Goal: Task Accomplishment & Management: Complete application form

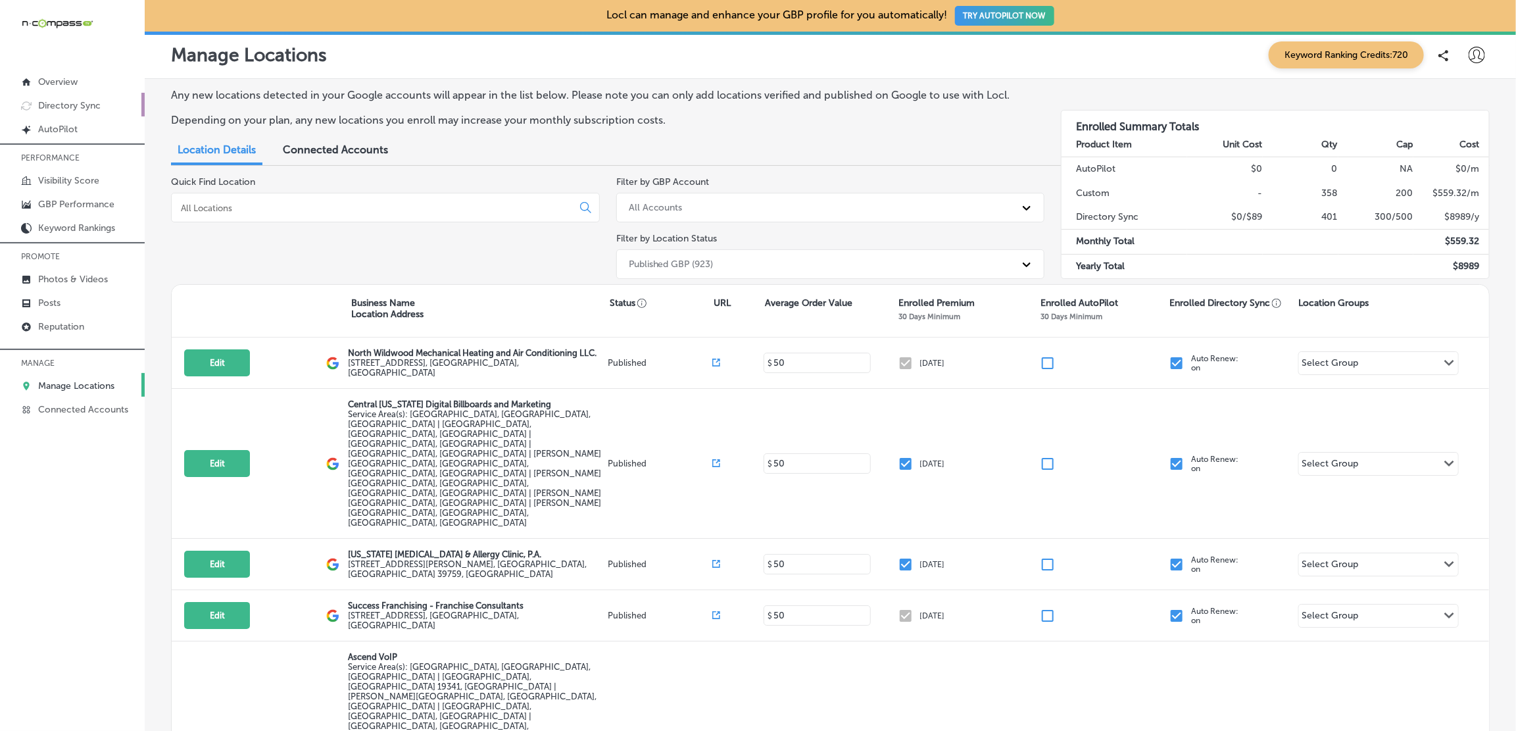
click at [76, 109] on p "Directory Sync" at bounding box center [69, 105] width 62 height 11
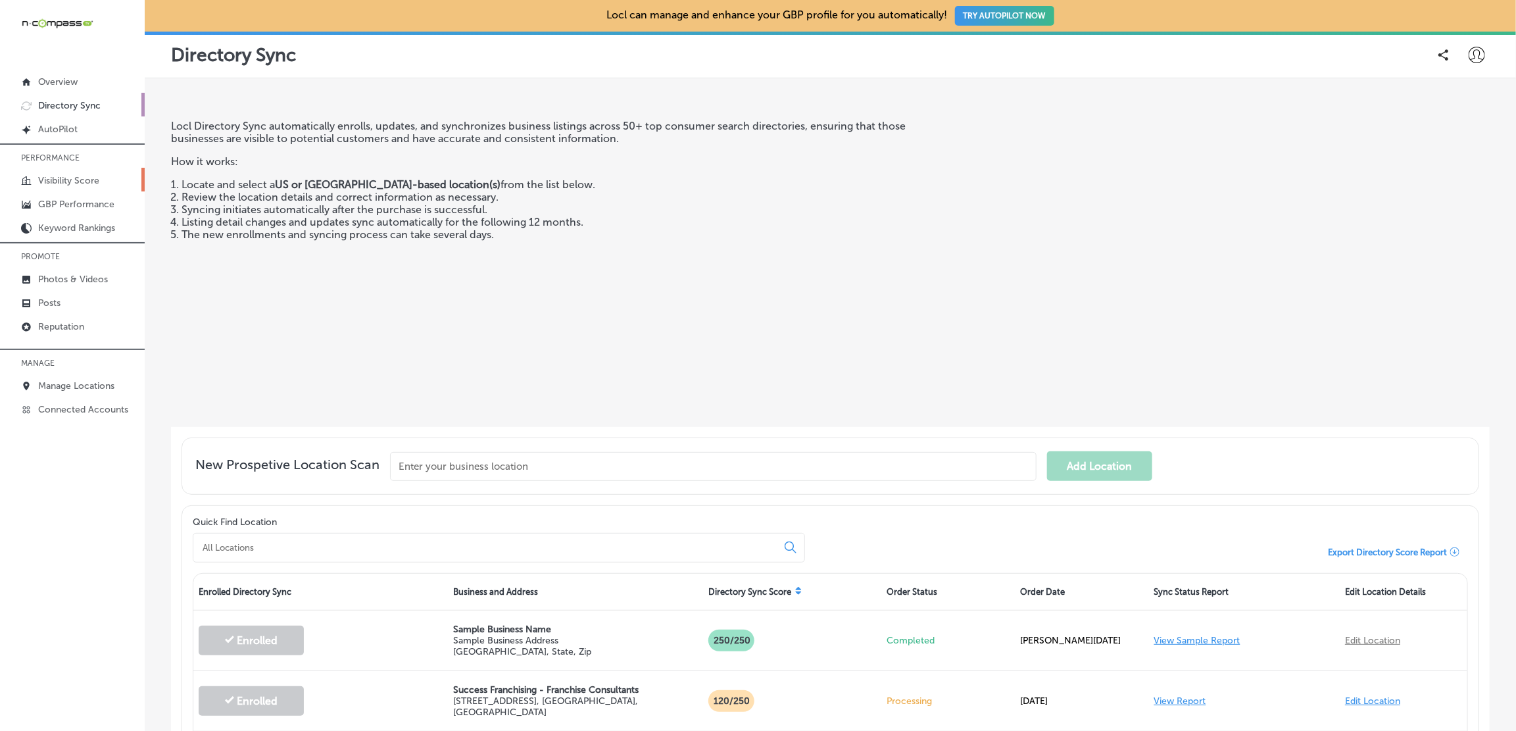
click at [49, 184] on p "Visibility Score" at bounding box center [68, 180] width 61 height 11
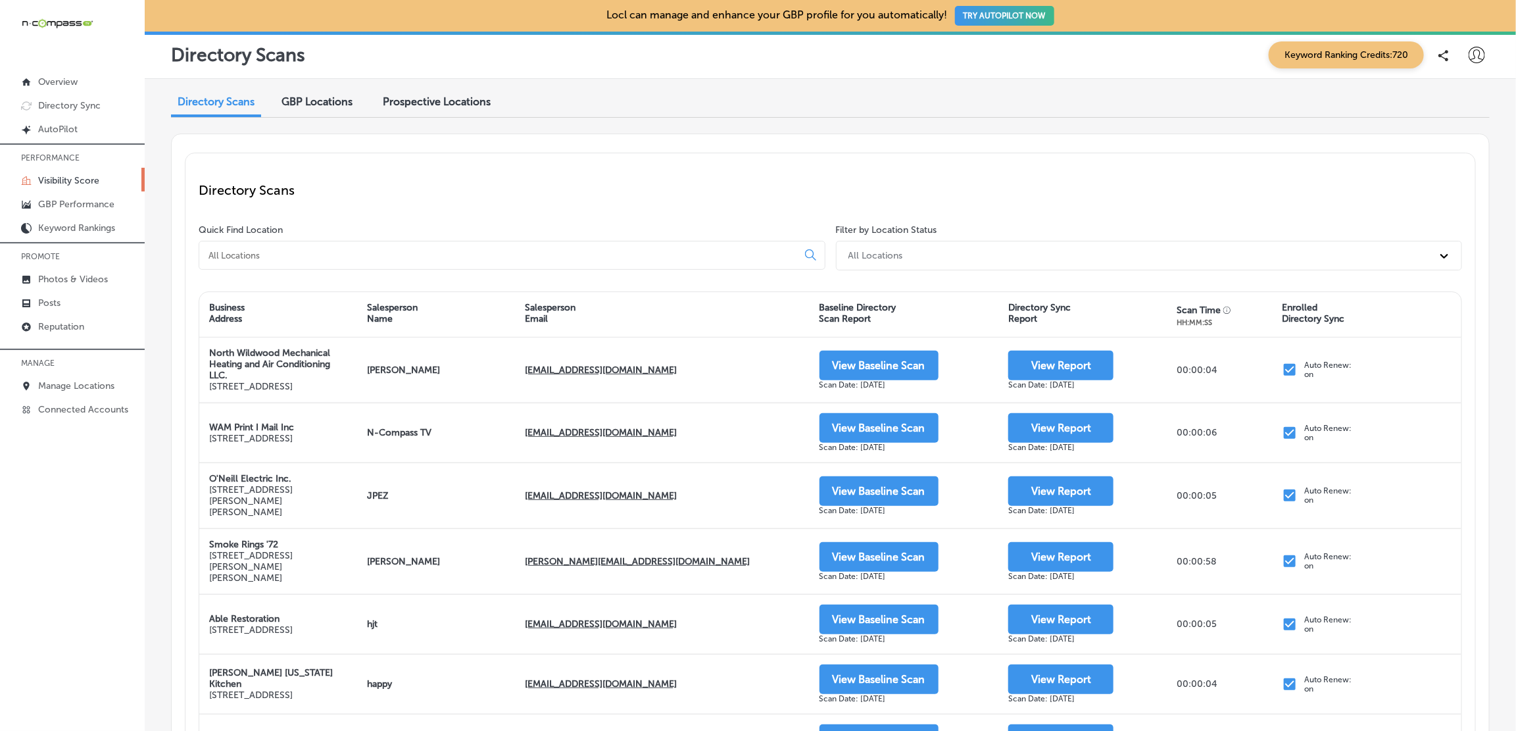
click at [290, 254] on input at bounding box center [500, 255] width 587 height 12
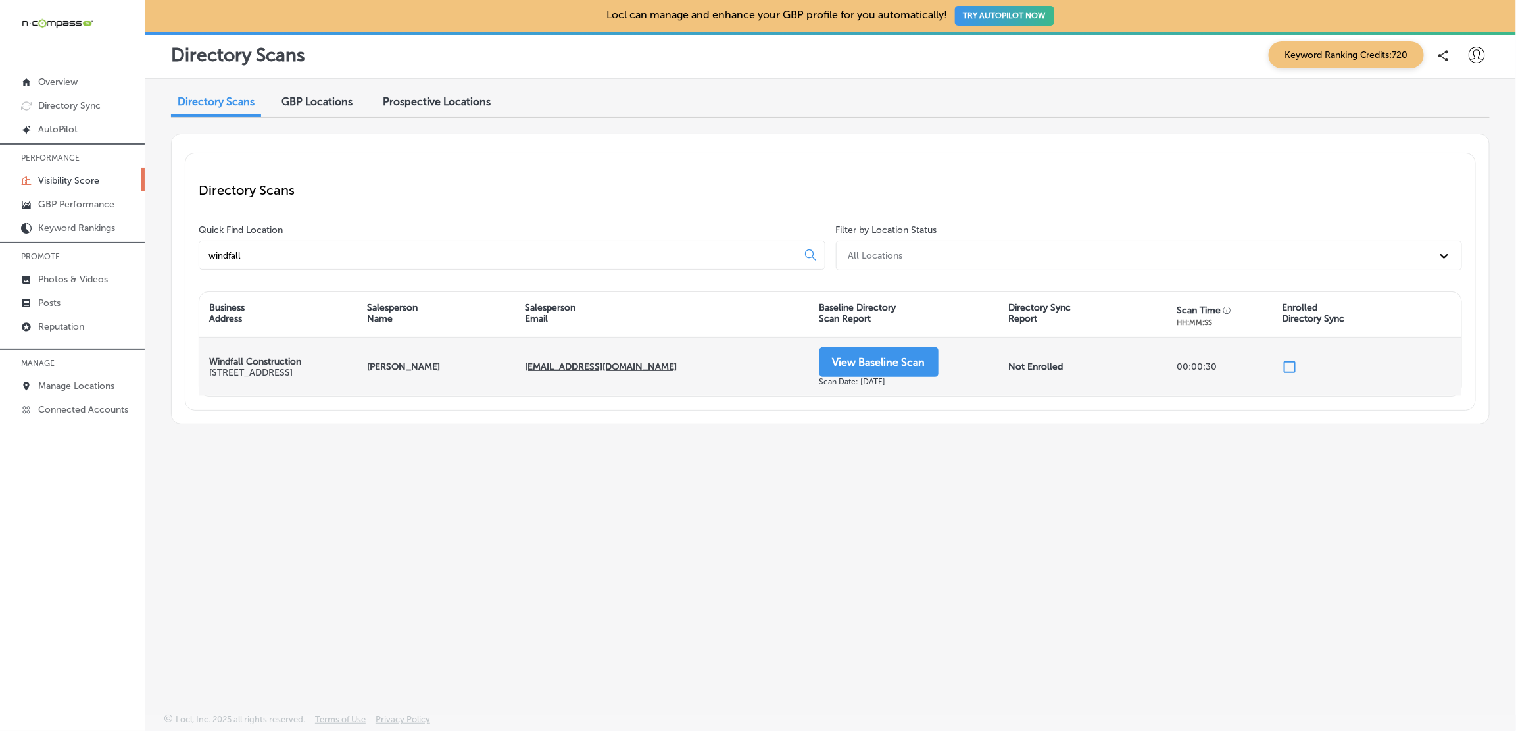
type input "windfall"
click at [1292, 366] on input "checkbox" at bounding box center [1290, 367] width 16 height 16
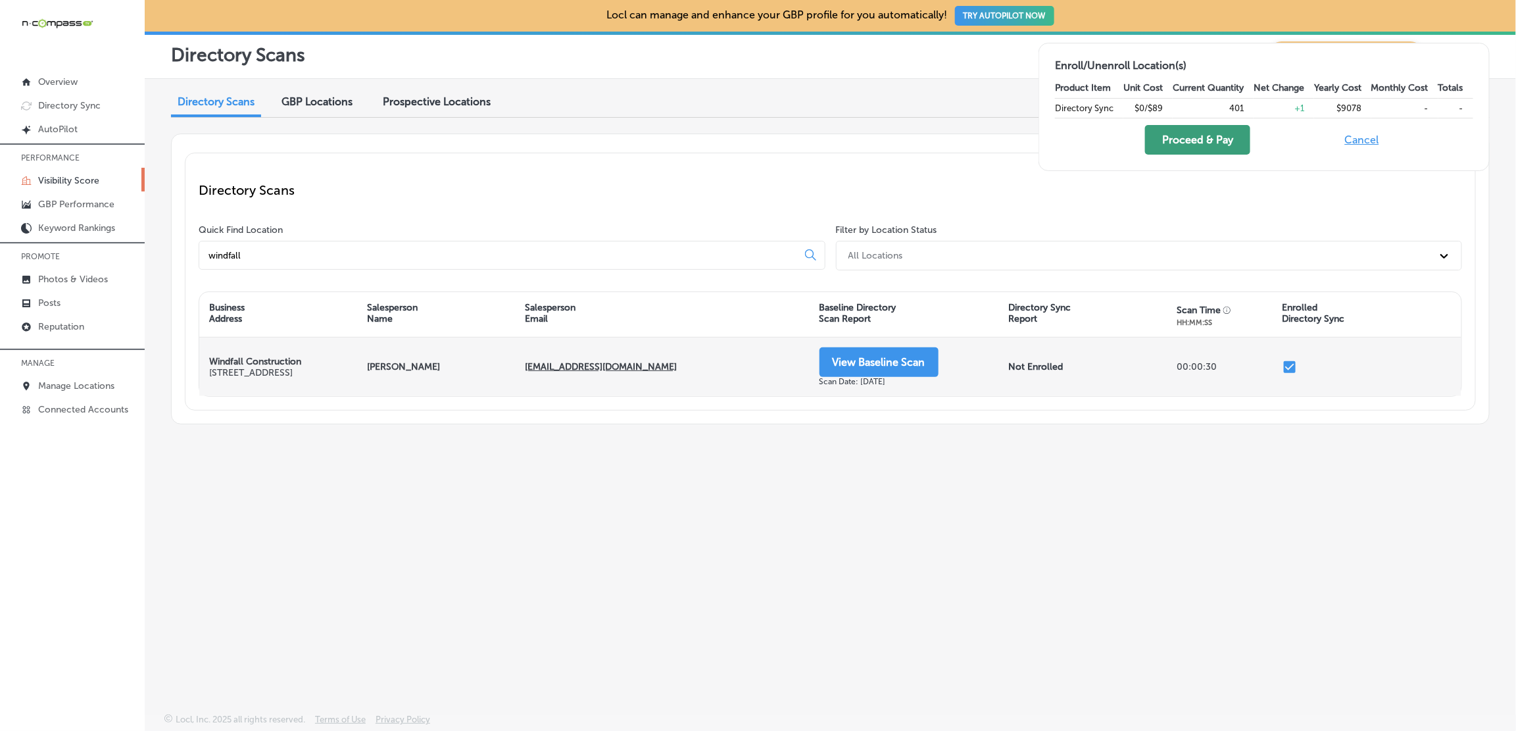
click at [1185, 137] on button "Proceed & Pay" at bounding box center [1197, 140] width 105 height 30
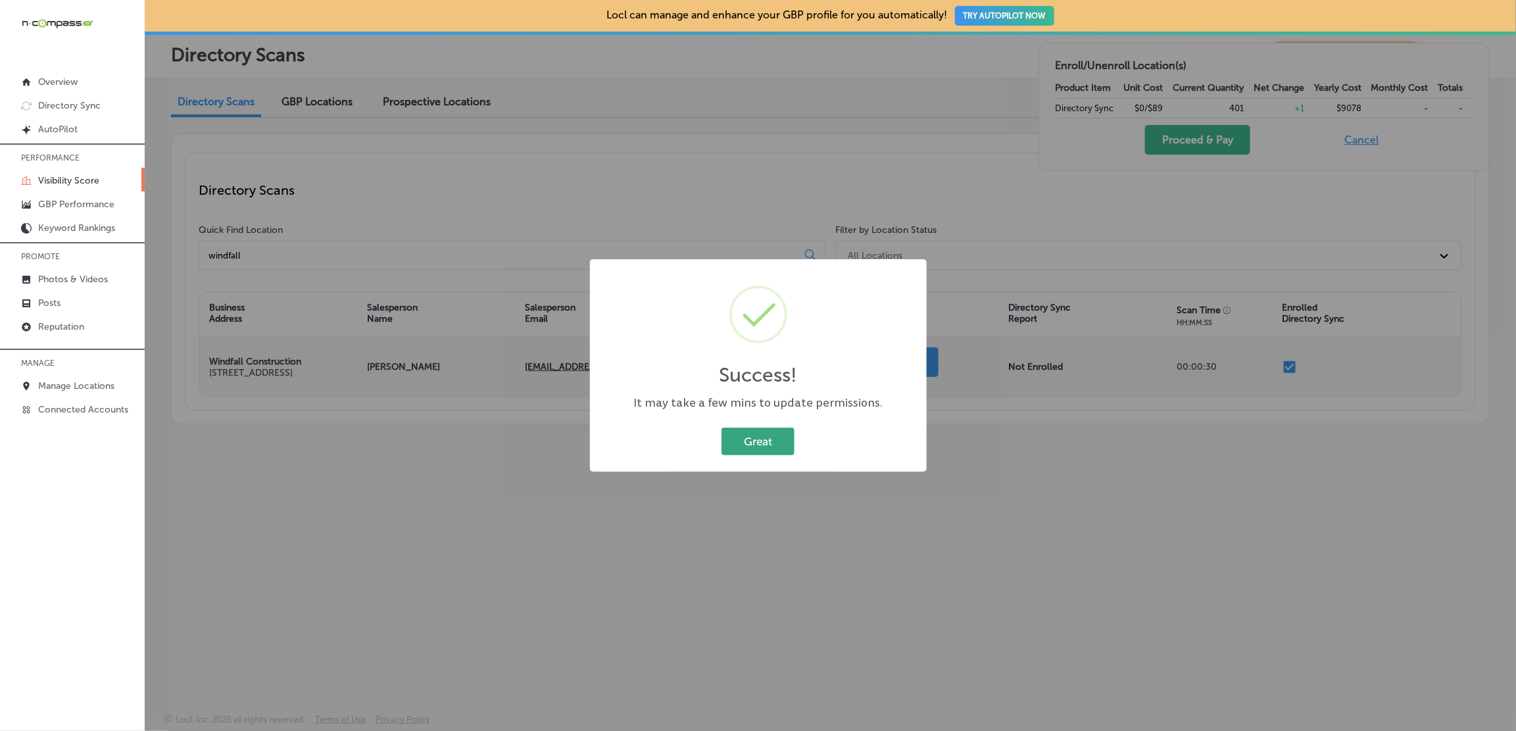
click at [762, 443] on button "Great" at bounding box center [758, 441] width 73 height 27
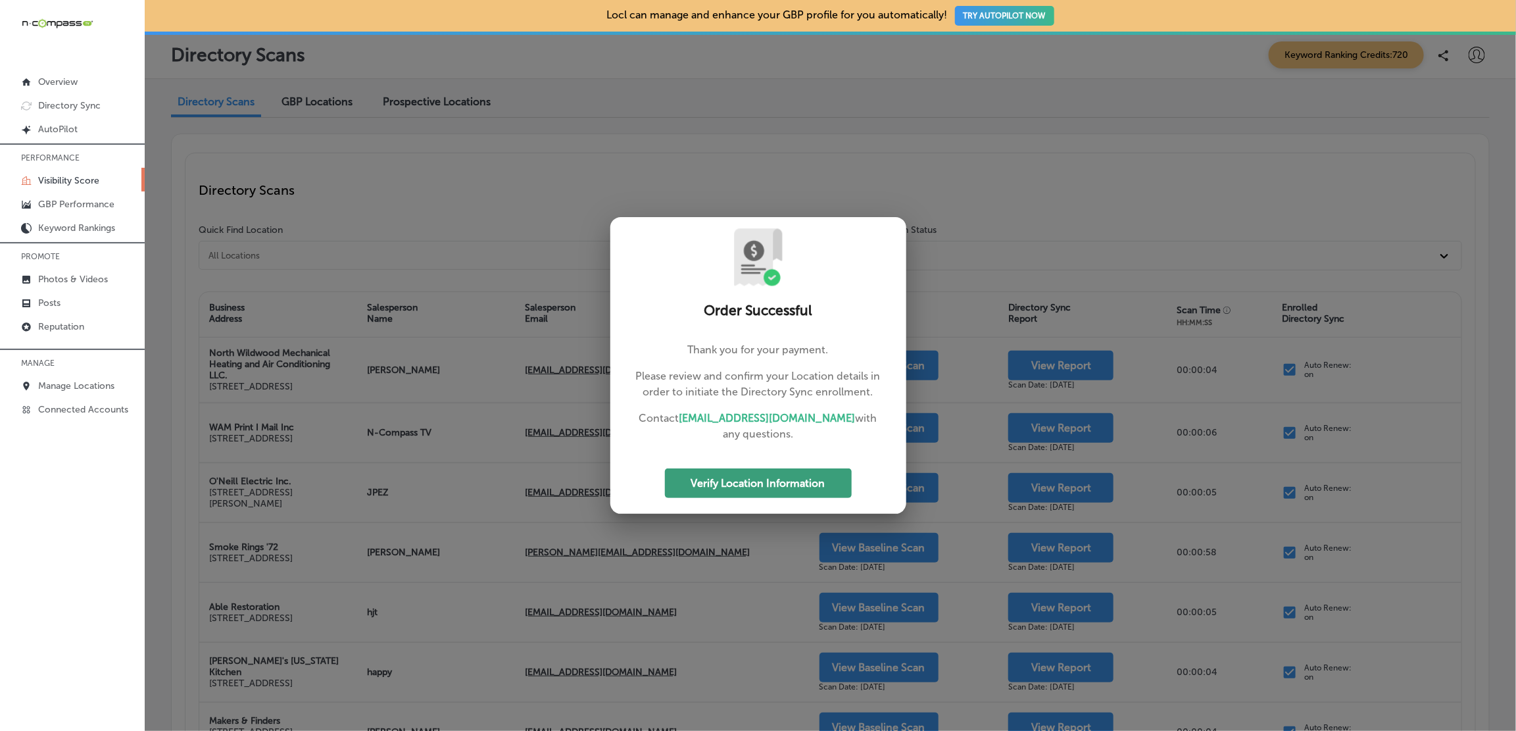
click at [719, 488] on button "Verify Location Information" at bounding box center [758, 483] width 187 height 30
select select "US"
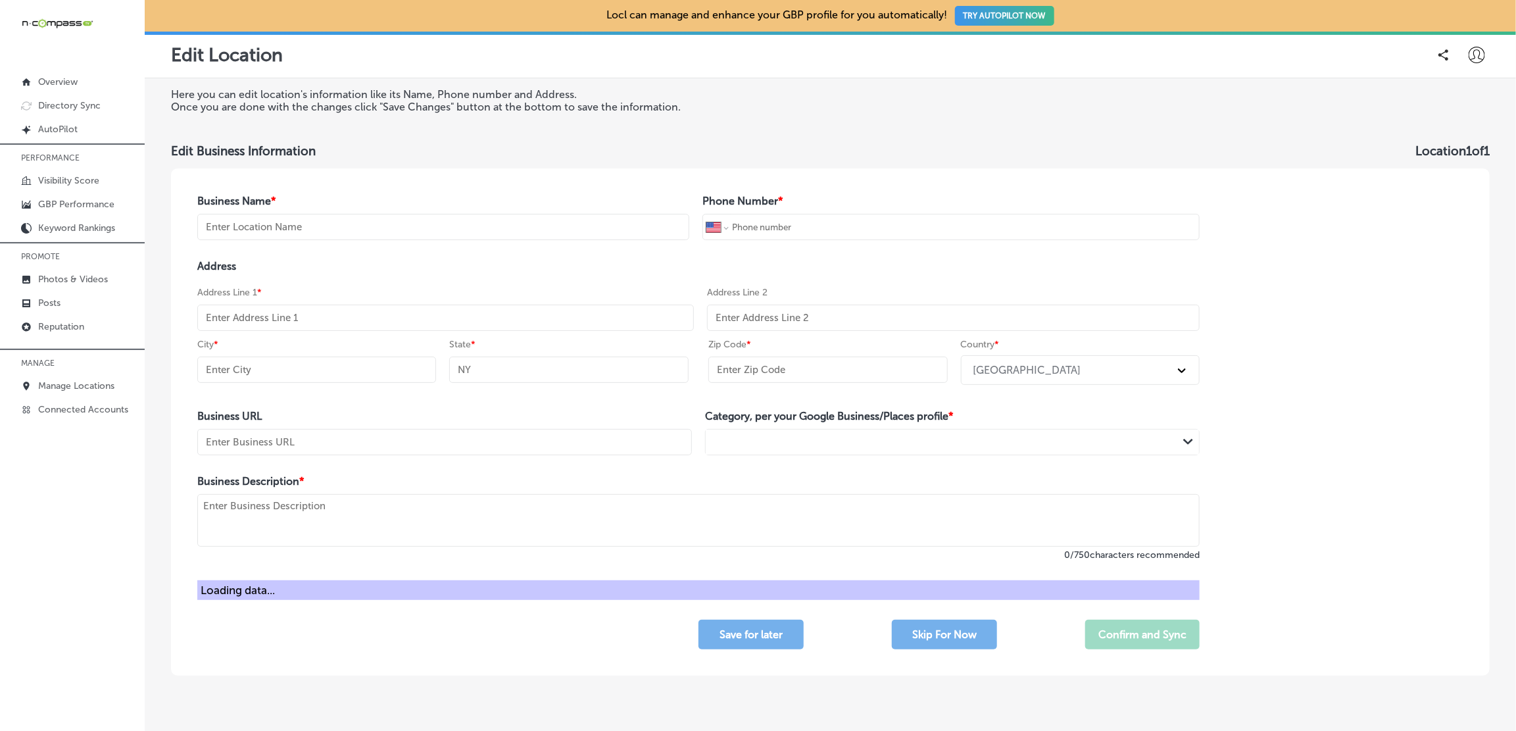
type input "Windfall Construction"
type input "[PHONE_NUMBER]"
type input "[STREET_ADDRESS]"
type input "Agusta"
type input "MI"
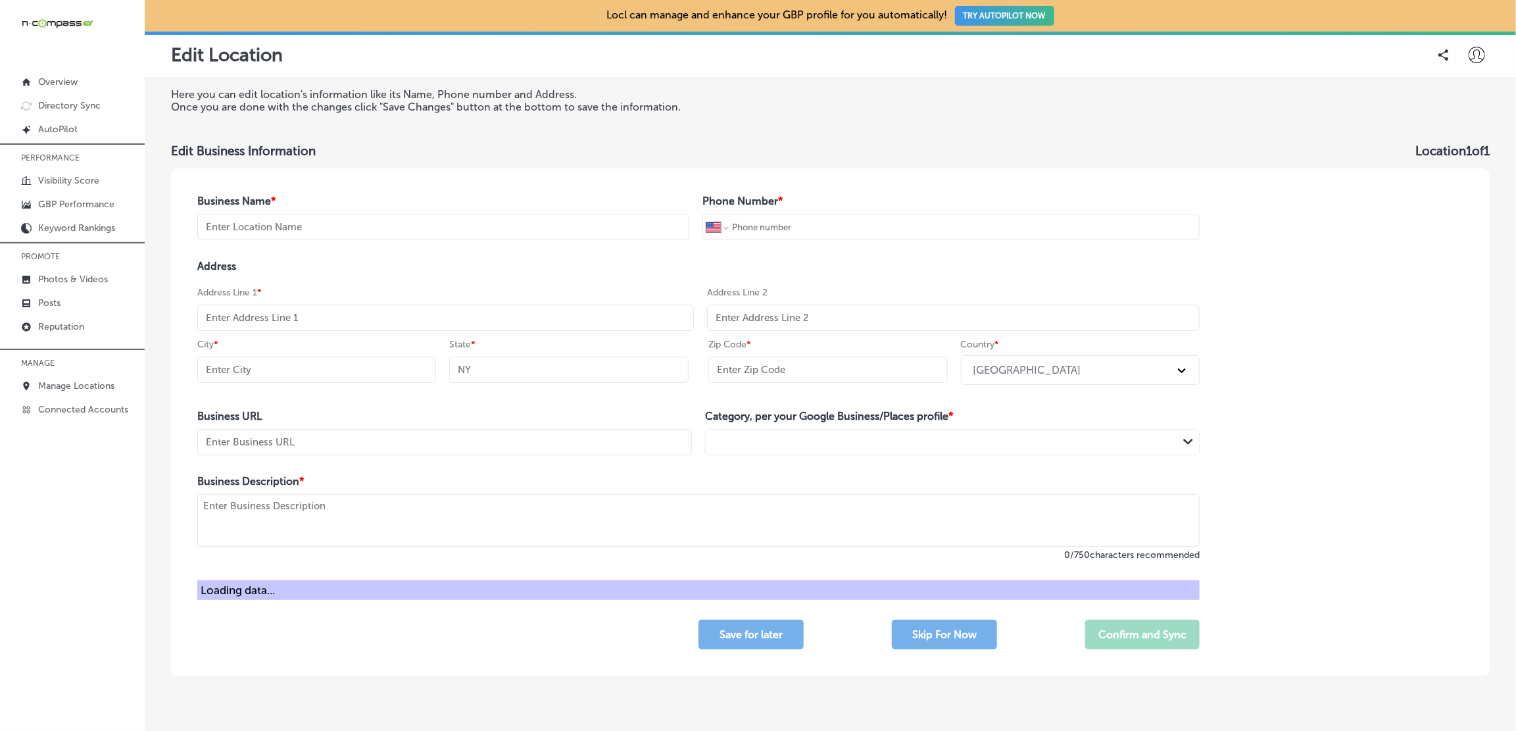
type input "49012"
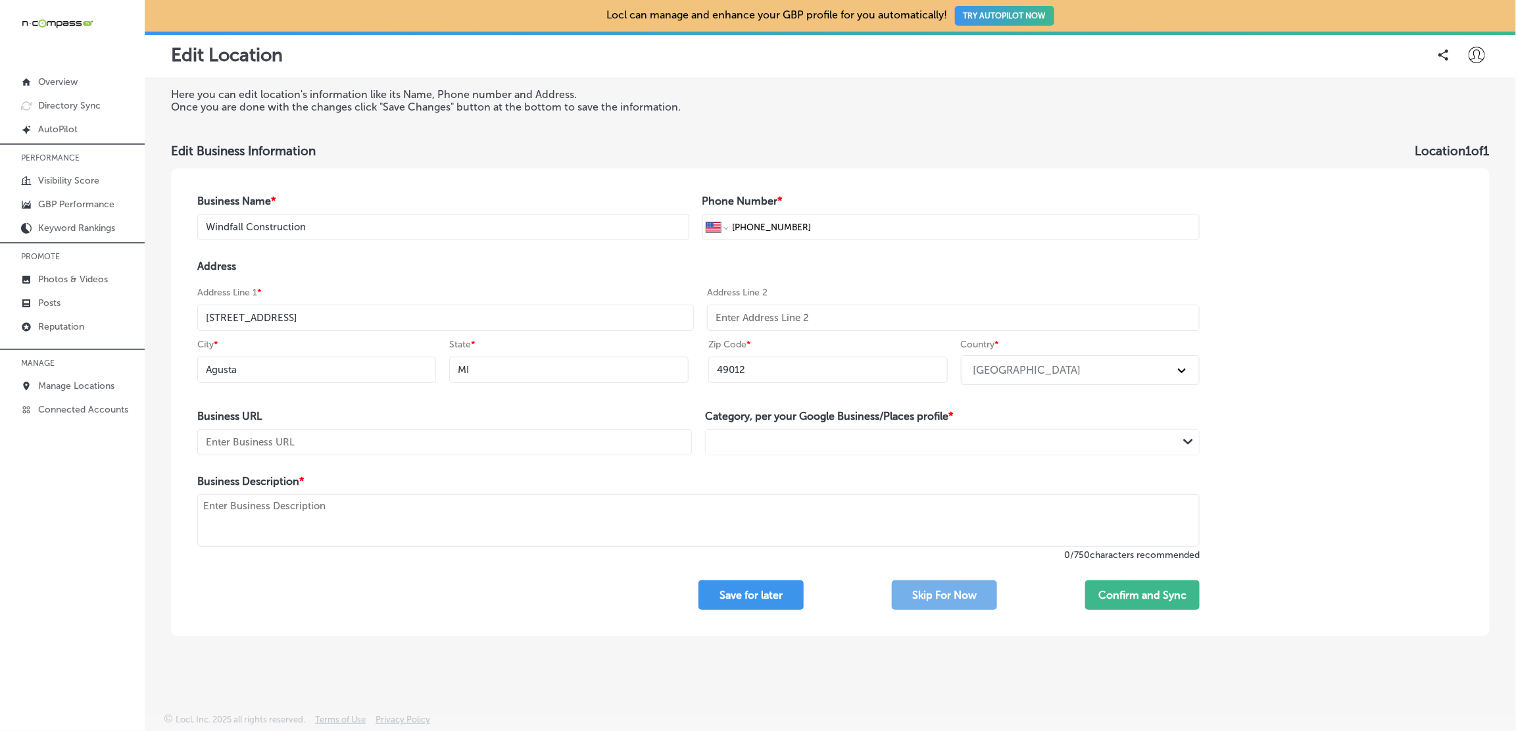
click at [331, 508] on textarea at bounding box center [698, 520] width 1003 height 53
click at [380, 451] on input "text" at bounding box center [444, 442] width 495 height 26
click at [737, 443] on div at bounding box center [929, 443] width 446 height 18
select select "US"
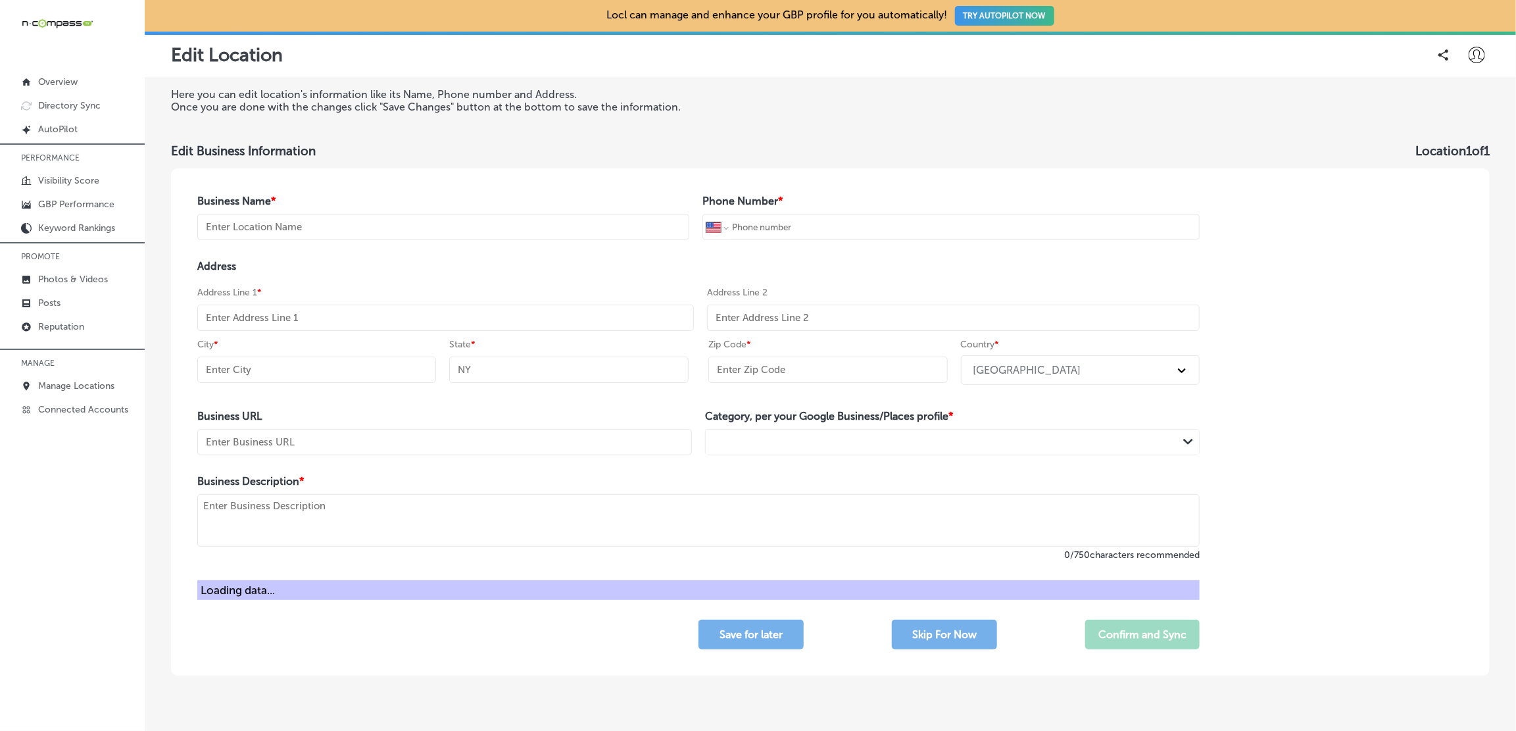
type input "Windfall Construction"
type input "+1 517 388 4481"
type input "6455 N 49th St"
type input "Agusta"
type input "MI"
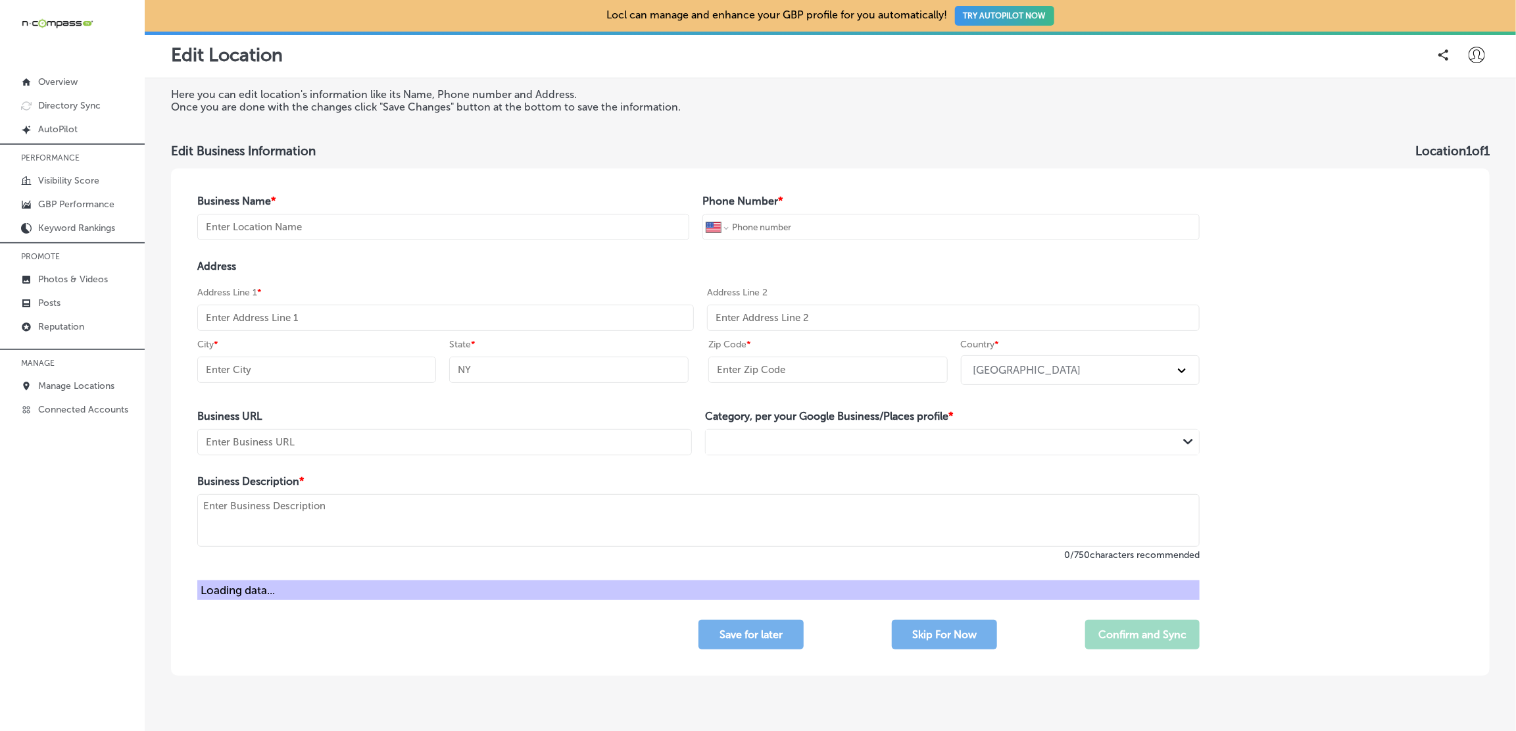
type input "49012"
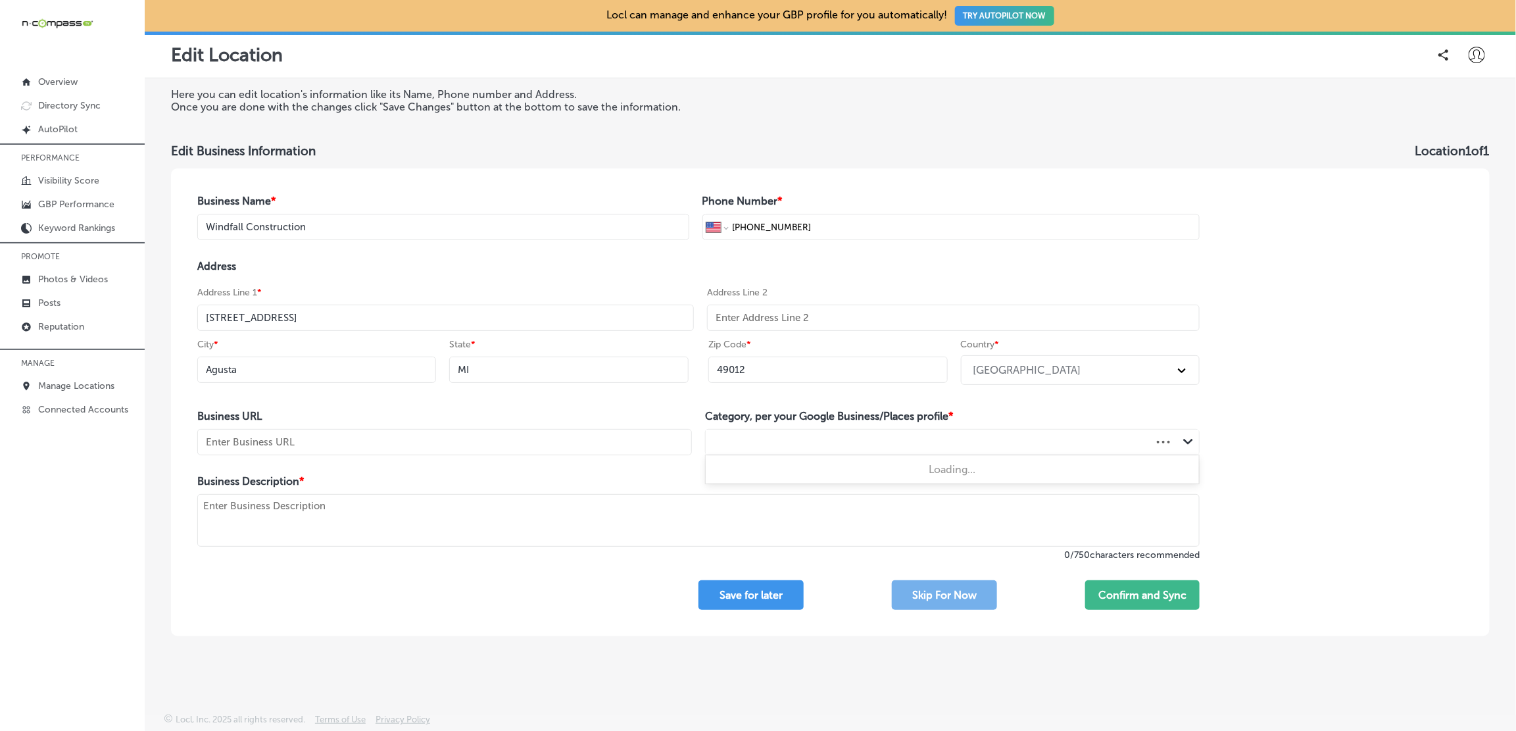
click at [774, 430] on div "Path Created with Sketch." at bounding box center [952, 442] width 493 height 25
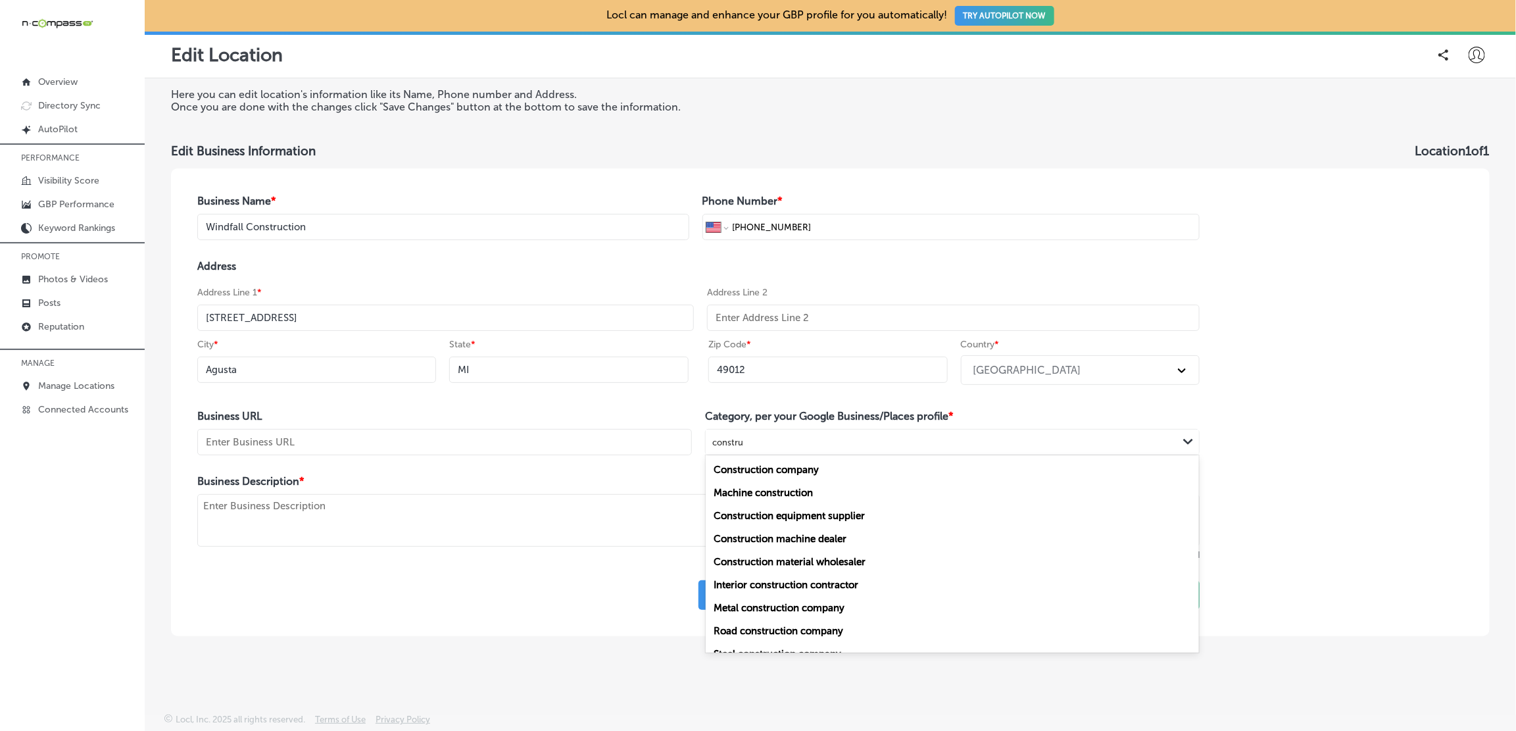
click at [824, 466] on div "Construction company" at bounding box center [952, 469] width 493 height 23
type input "constru"
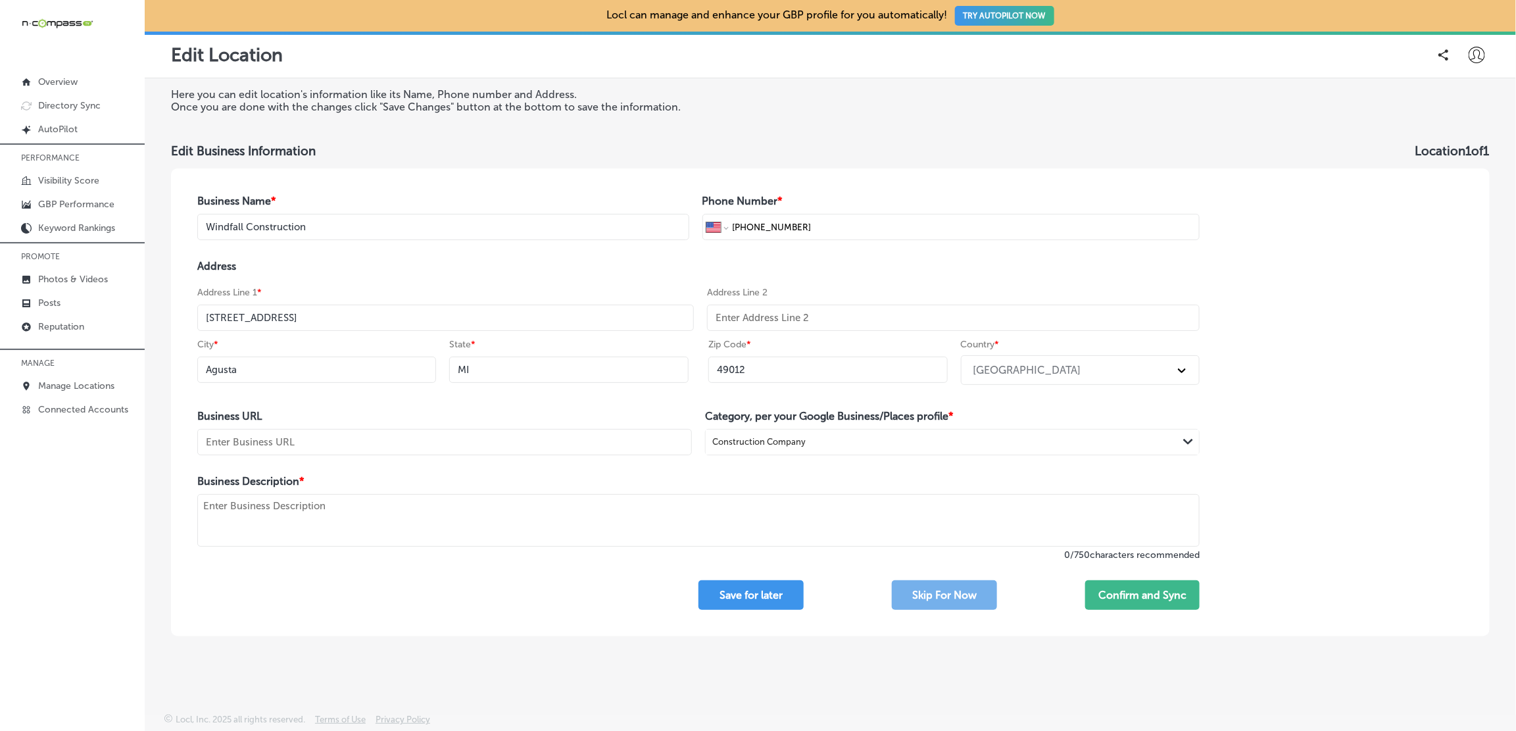
click at [317, 435] on input "text" at bounding box center [444, 442] width 495 height 26
paste input "https://windfallconstructioncompany.com/"
type input "https://windfallconstructioncompany.com/"
click at [360, 522] on textarea at bounding box center [698, 520] width 1003 height 53
click at [505, 506] on textarea at bounding box center [698, 520] width 1003 height 53
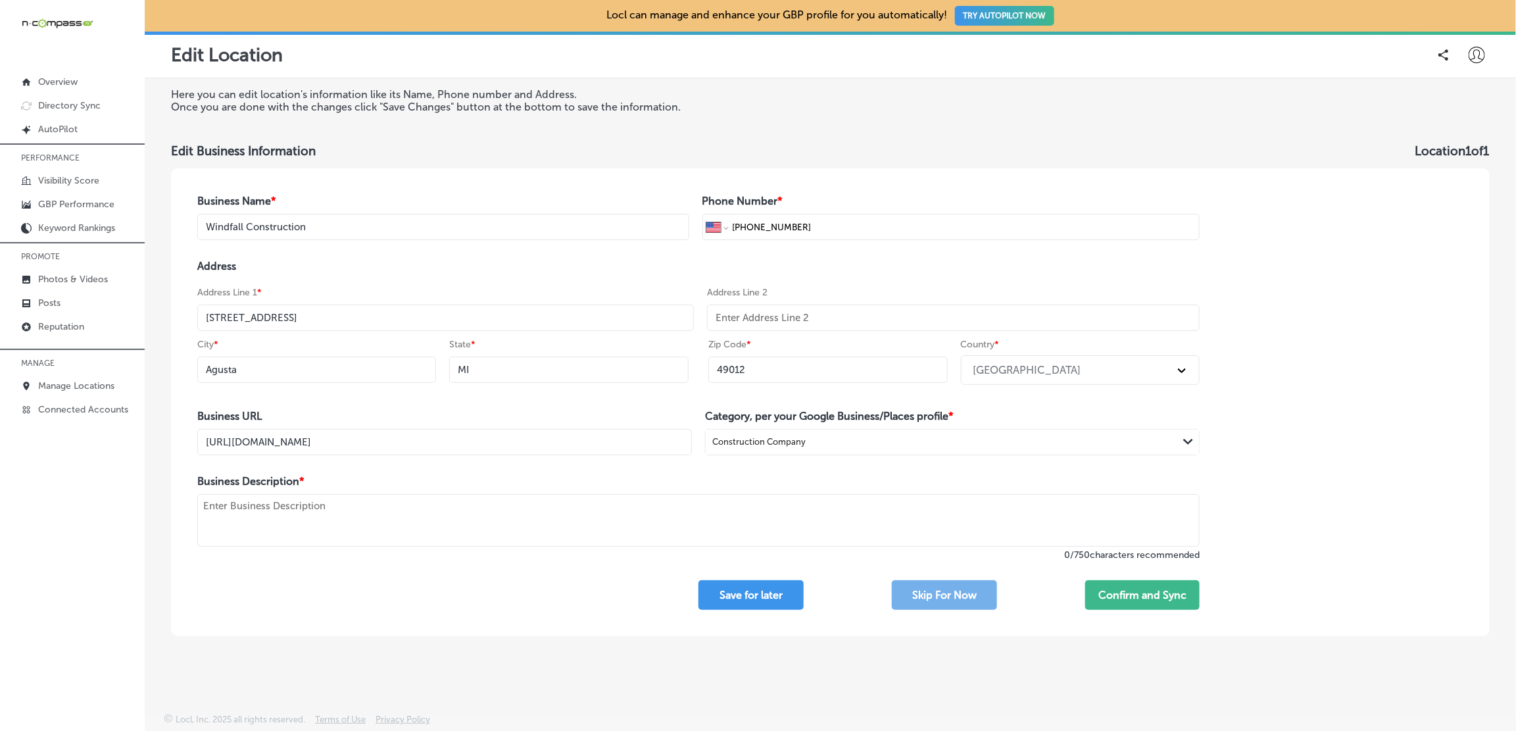
paste textarea "Windfall Construction Co. proudly serves Michigan with industry-leading constru…"
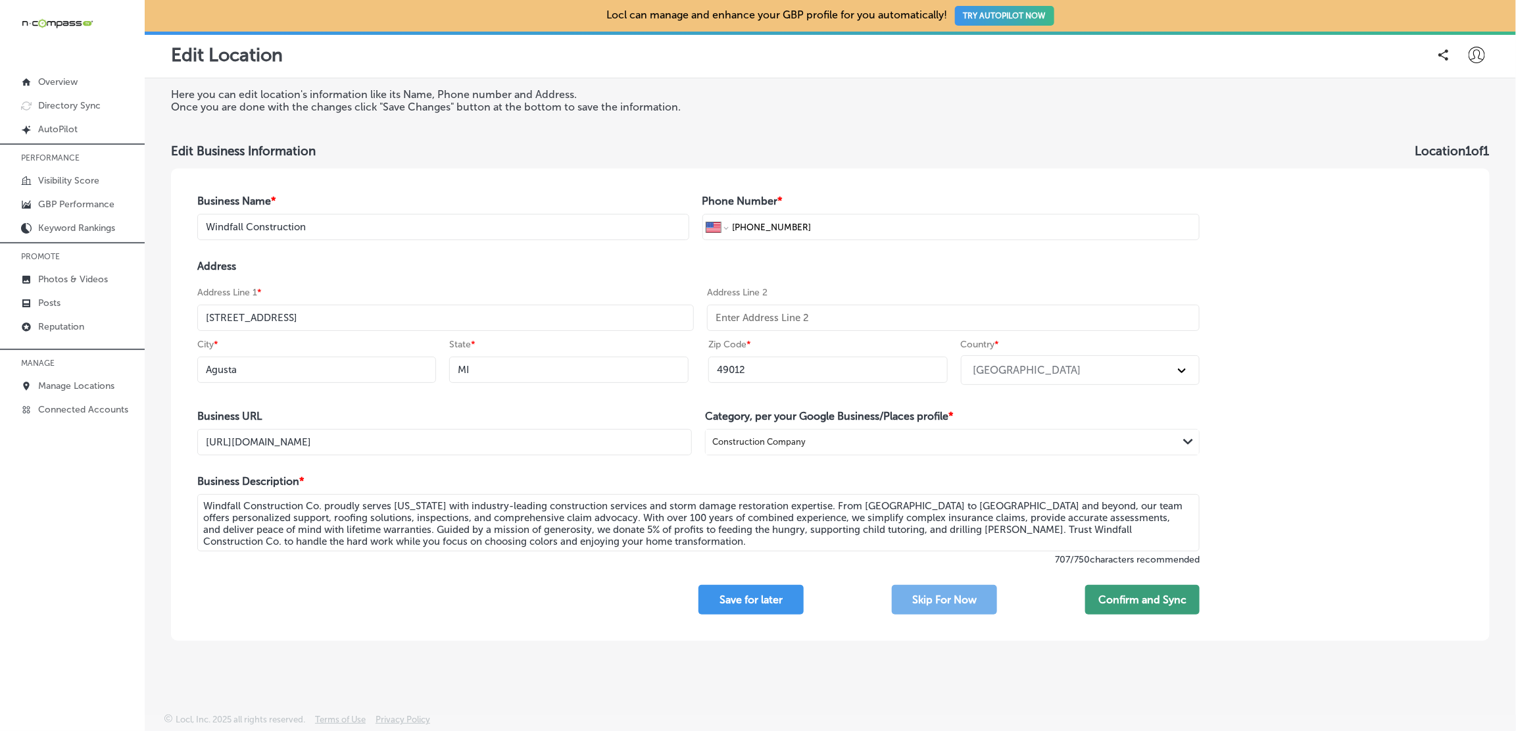
type textarea "Windfall Construction Co. proudly serves Michigan with industry-leading constru…"
click at [1144, 595] on button "Confirm and Sync" at bounding box center [1142, 600] width 114 height 30
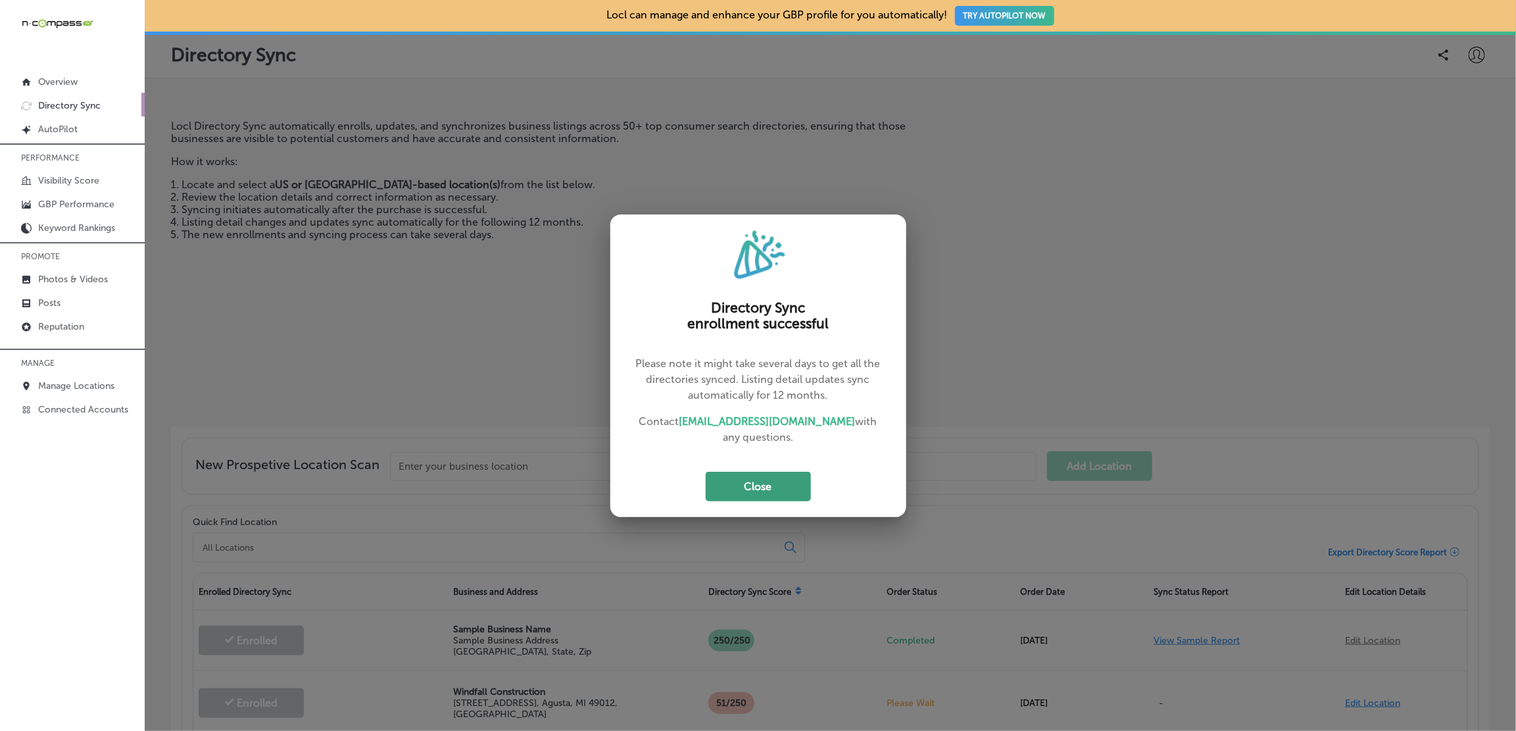
click at [789, 476] on button "Close" at bounding box center [758, 487] width 105 height 30
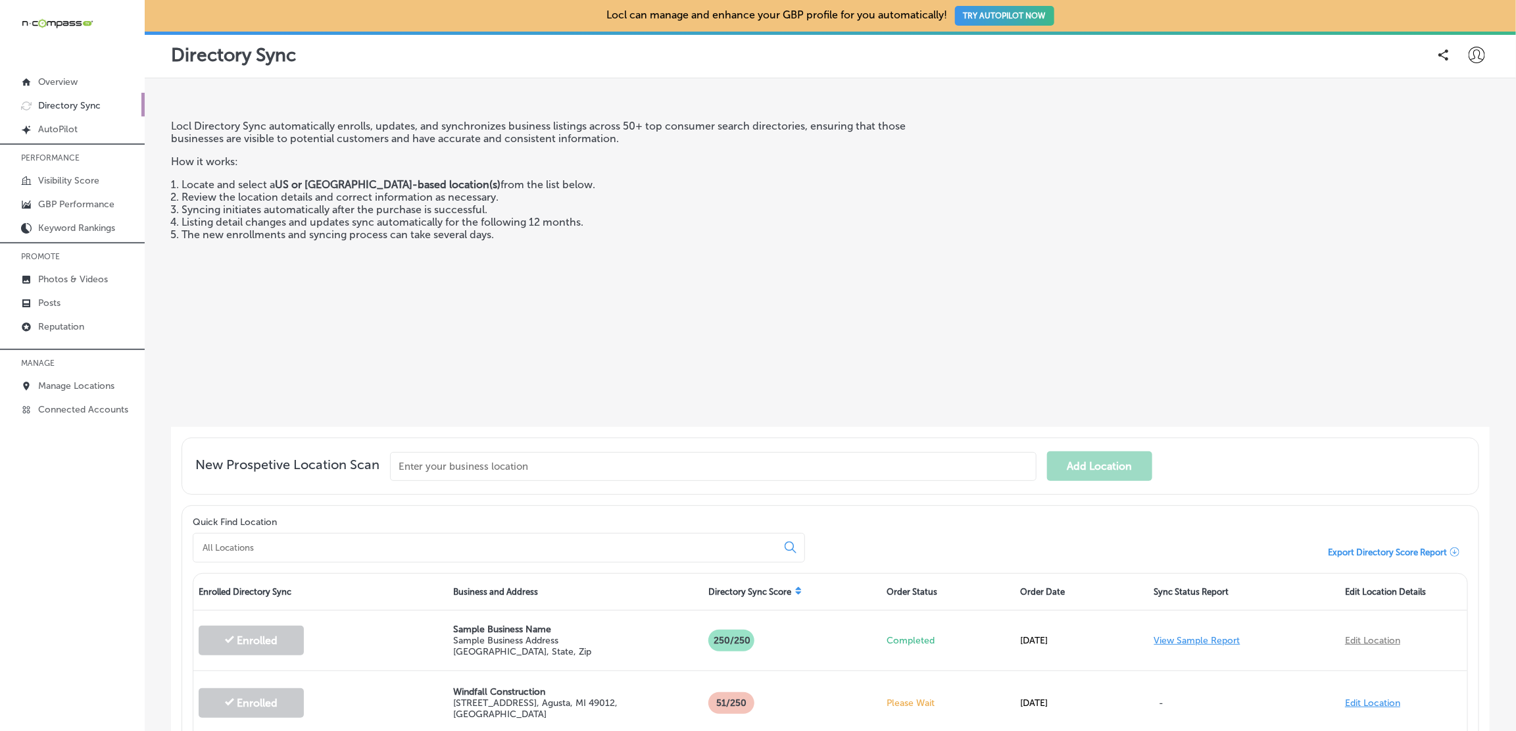
click at [789, 295] on div "Locl Directory Sync automatically enrolls, updates, and synchronizes business l…" at bounding box center [563, 268] width 785 height 297
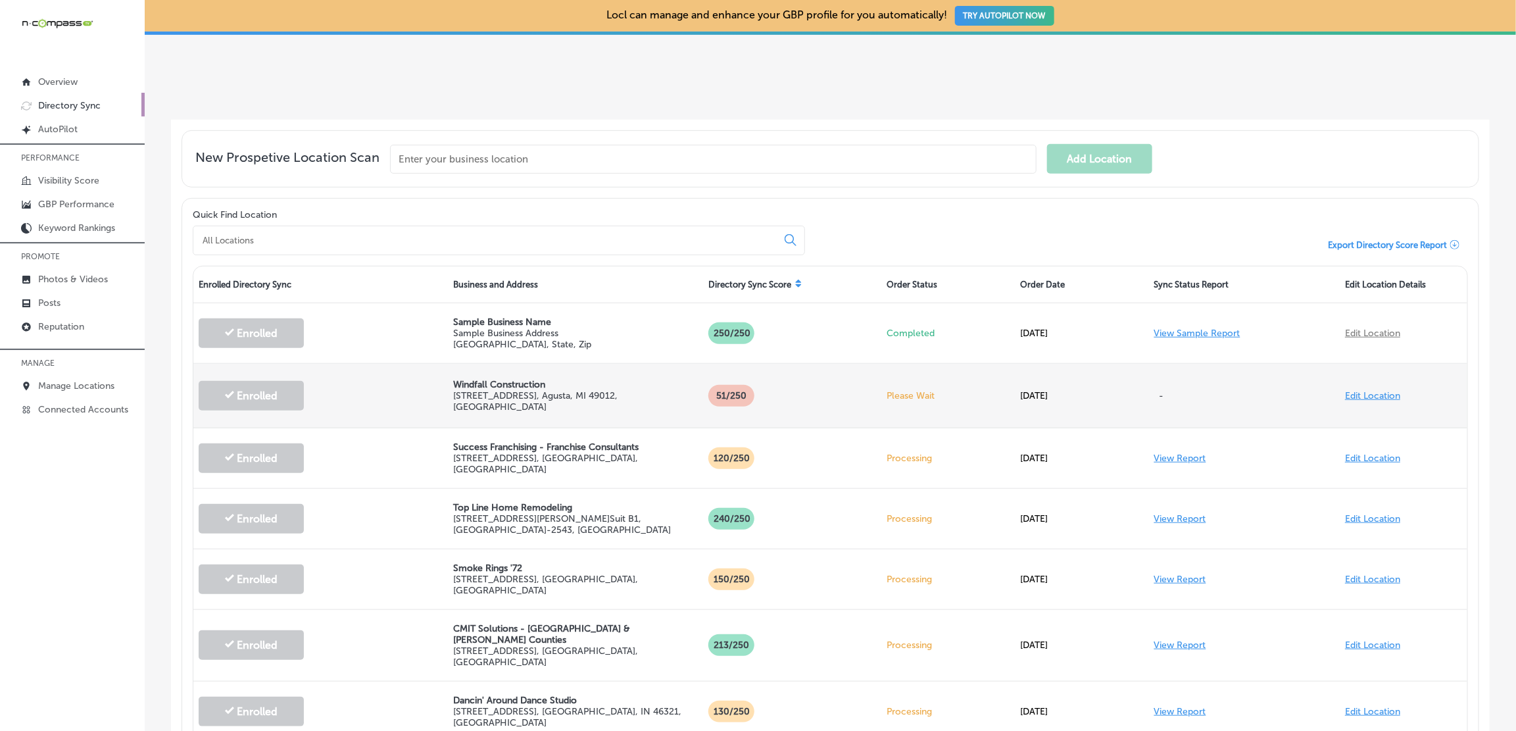
scroll to position [312, 0]
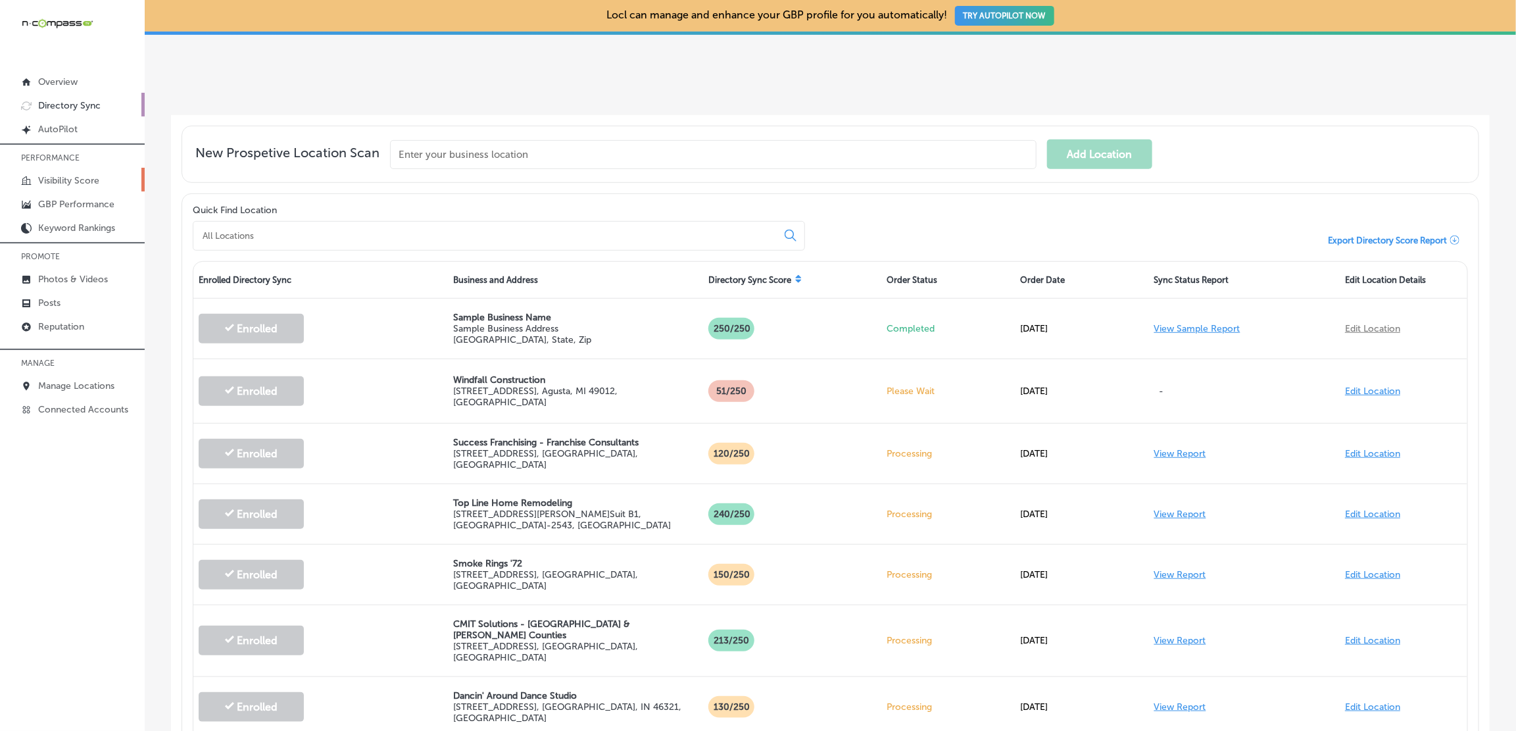
click at [95, 176] on p "Visibility Score" at bounding box center [68, 180] width 61 height 11
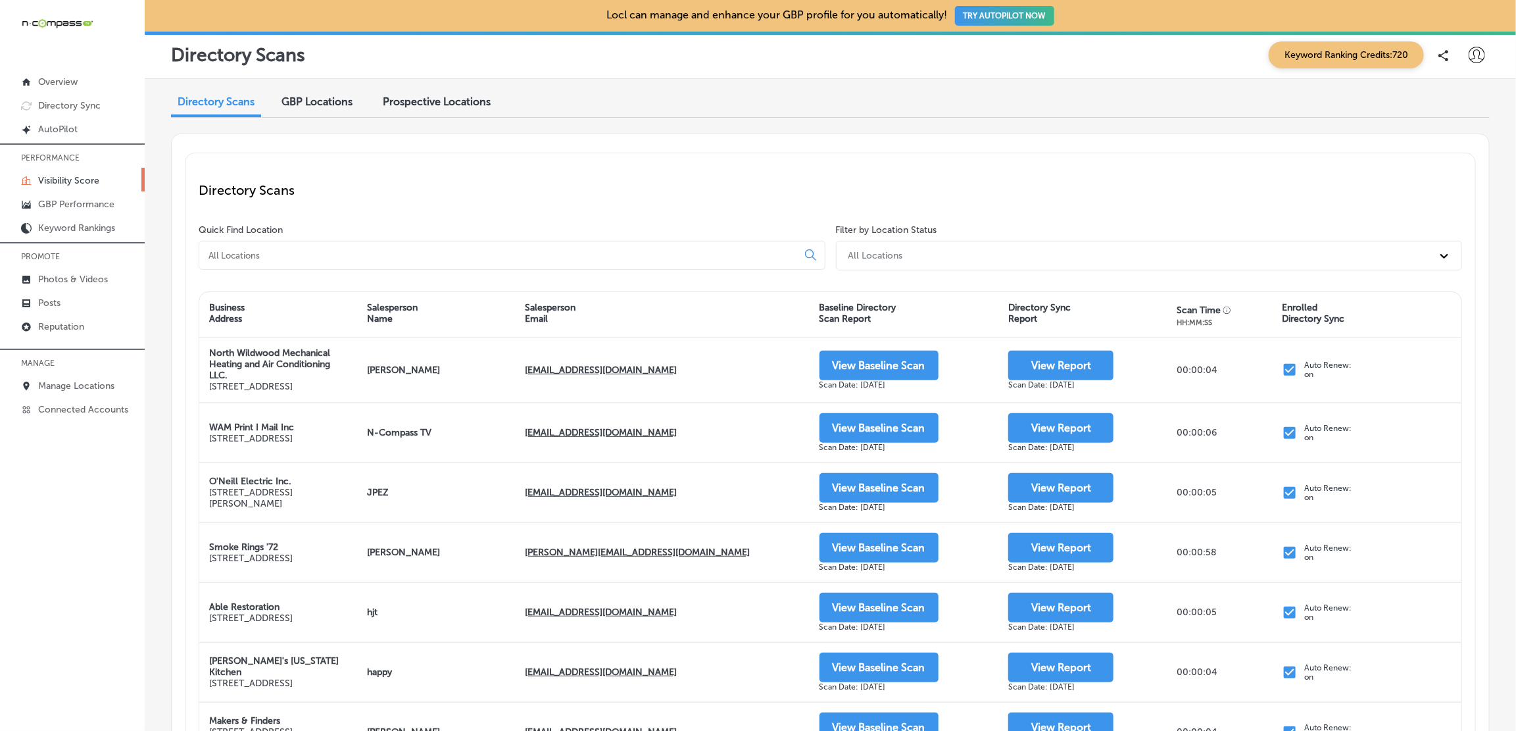
click at [478, 254] on input at bounding box center [500, 255] width 587 height 12
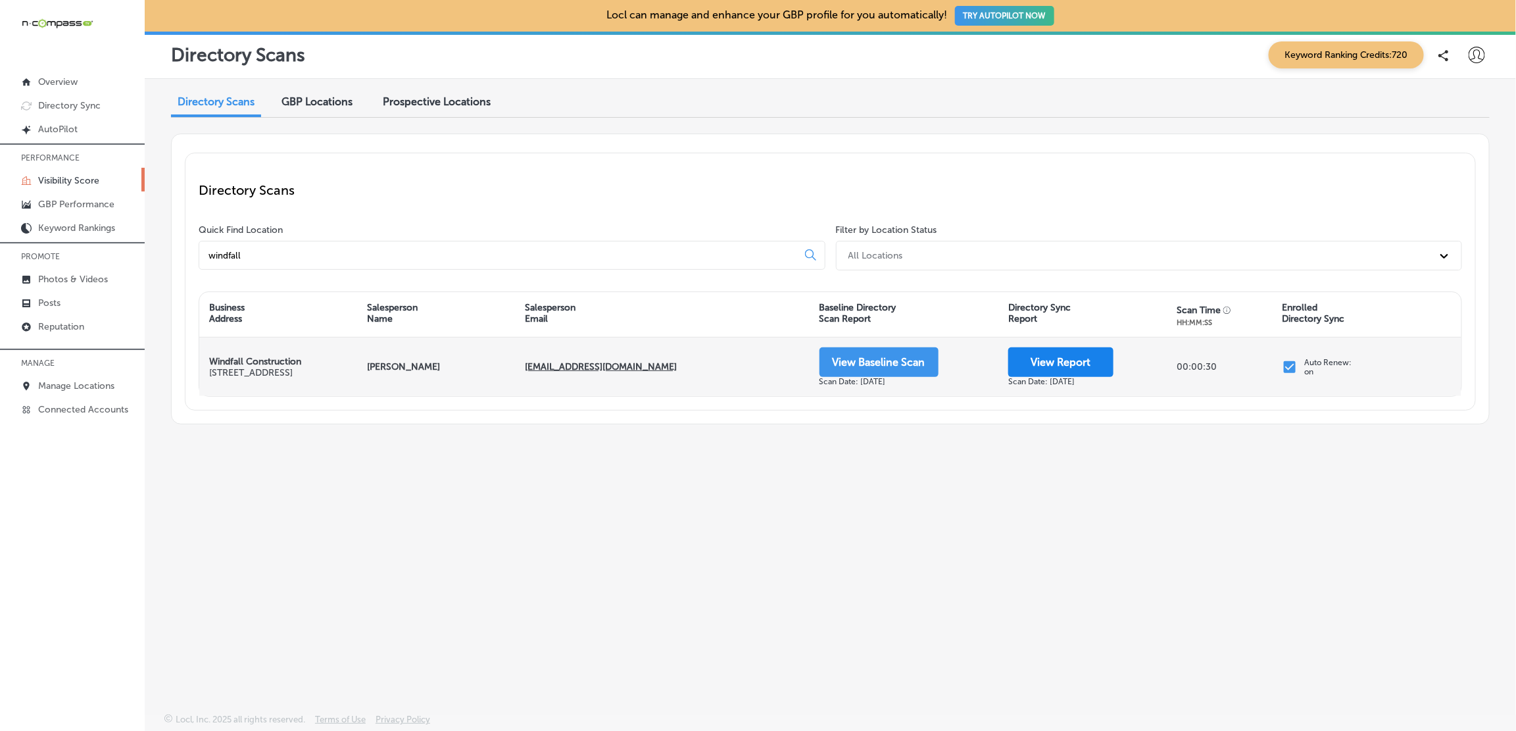
type input "windfall"
click at [1068, 360] on button "View Report" at bounding box center [1060, 362] width 105 height 30
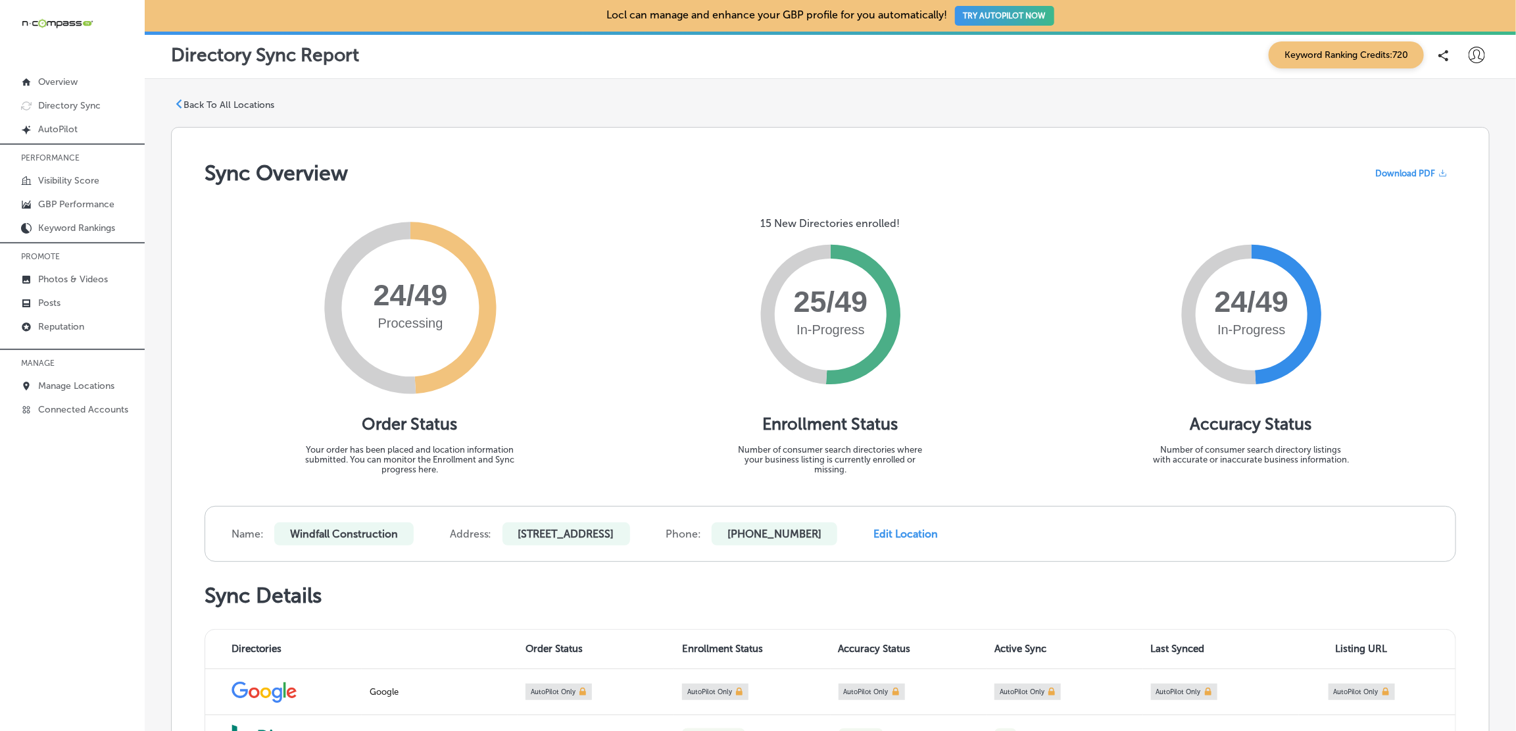
click at [206, 101] on p "Back To All Locations" at bounding box center [229, 104] width 91 height 11
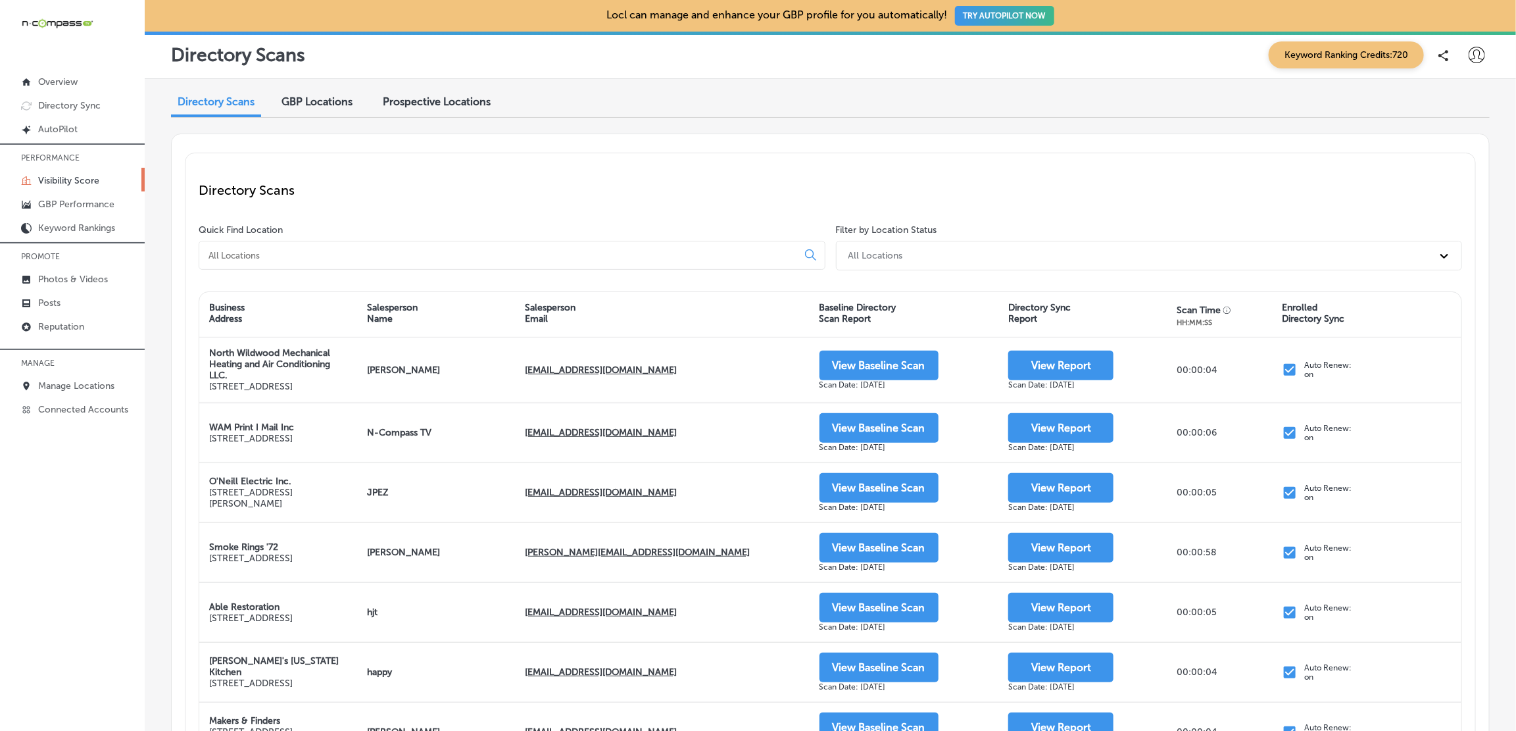
click at [319, 249] on input at bounding box center [500, 255] width 587 height 12
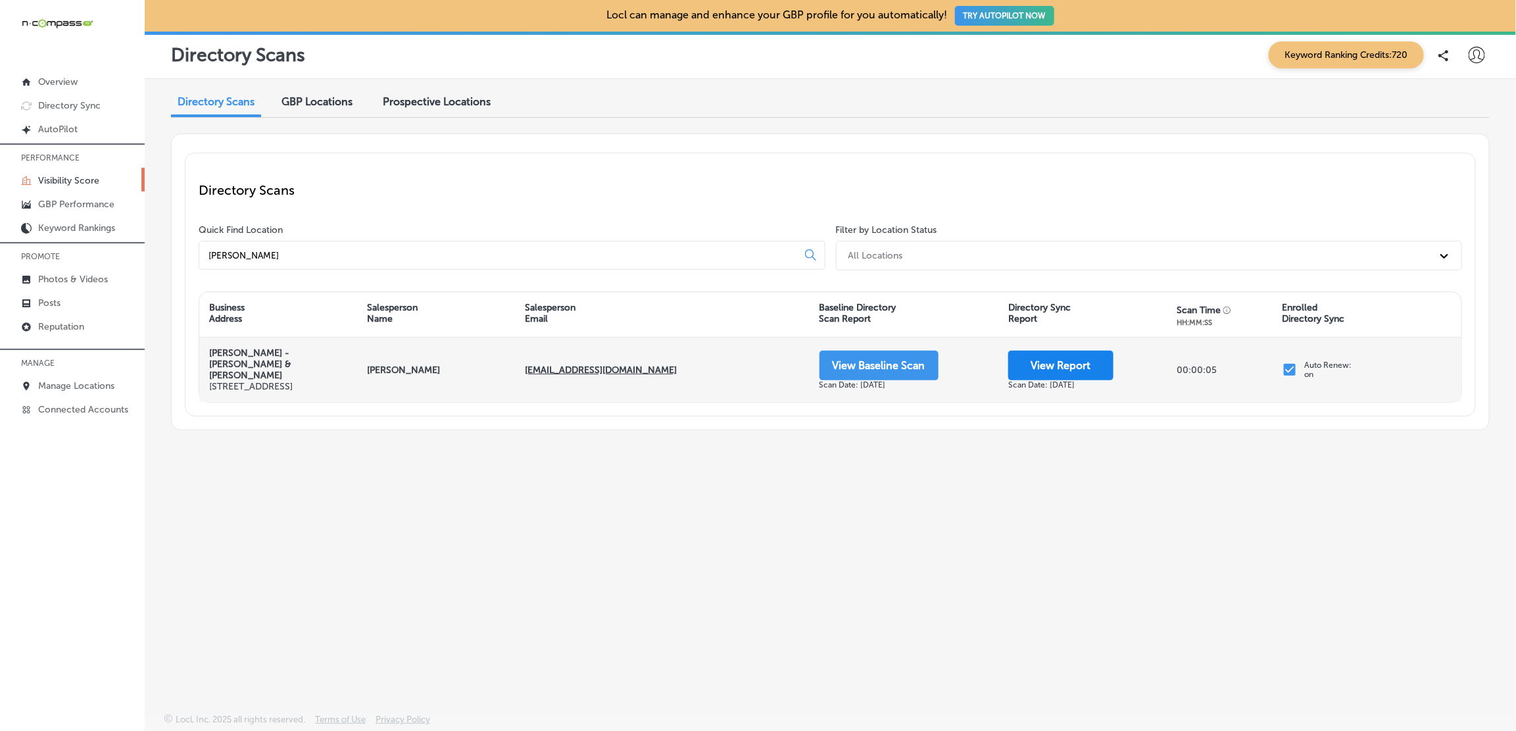
type input "eric carl"
click at [1098, 359] on button "View Report" at bounding box center [1060, 366] width 105 height 30
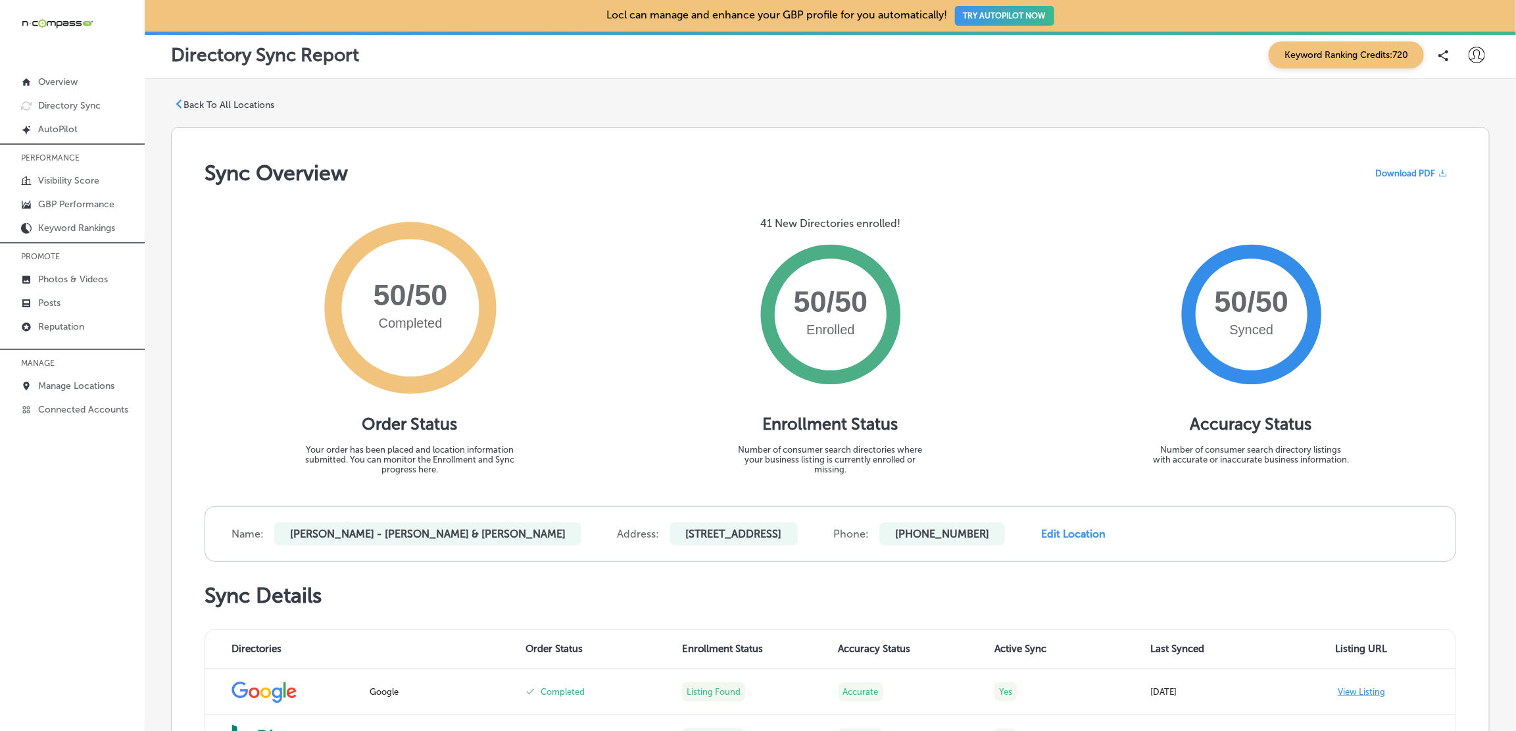
click at [184, 100] on p "Back To All Locations" at bounding box center [229, 104] width 91 height 11
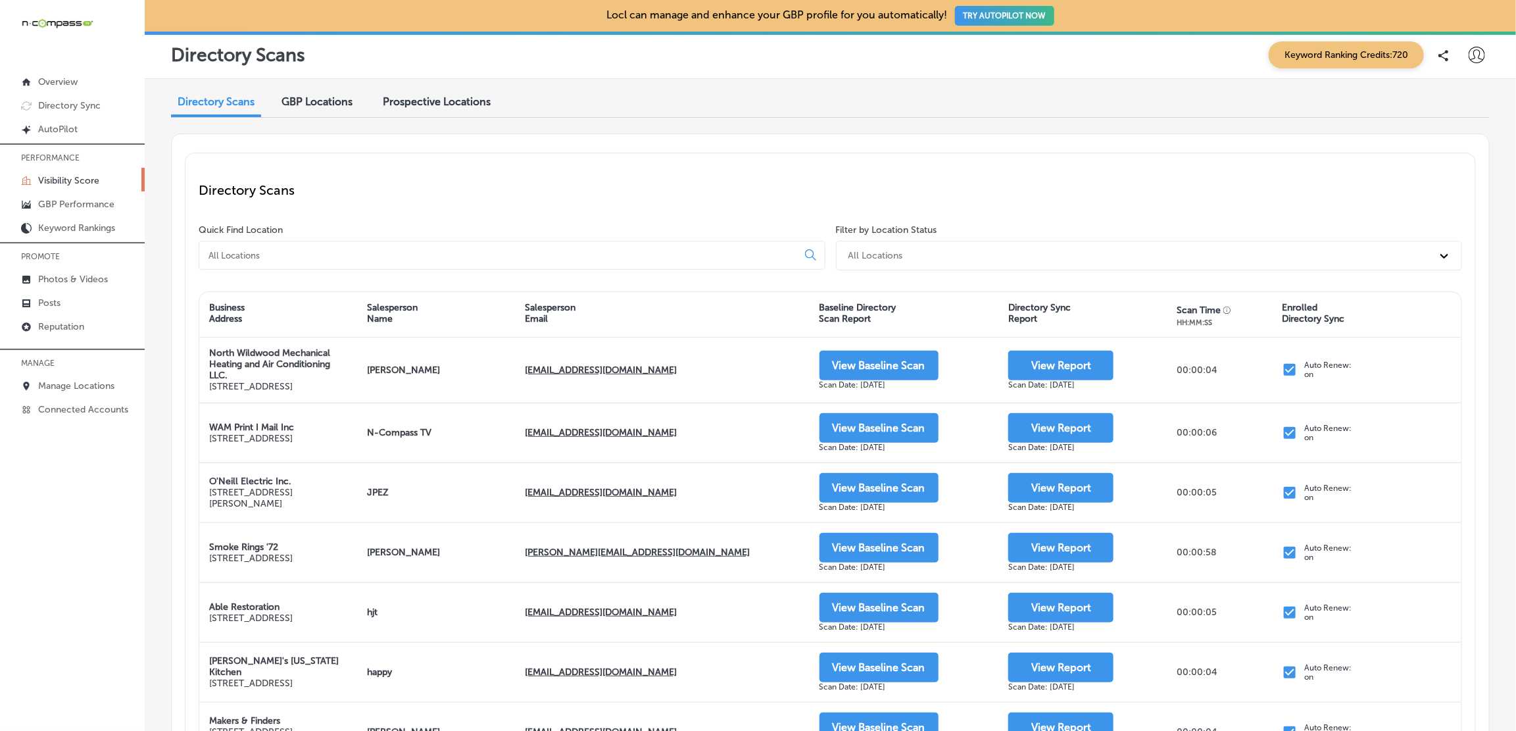
click at [430, 238] on div "Quick Find Location" at bounding box center [515, 249] width 632 height 51
click at [423, 253] on input at bounding box center [500, 255] width 587 height 12
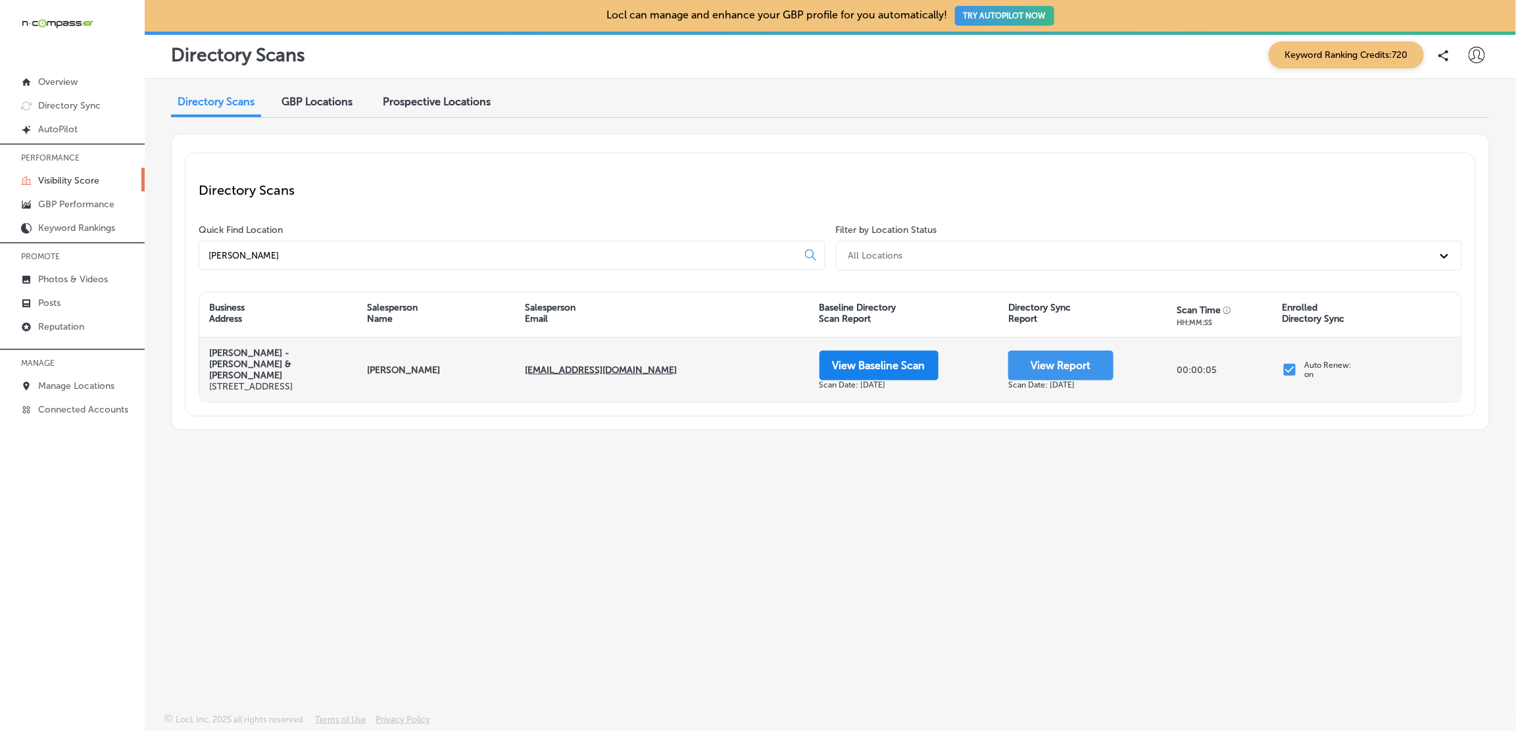
type input "eric car"
click at [867, 368] on button "View Baseline Scan" at bounding box center [879, 366] width 119 height 30
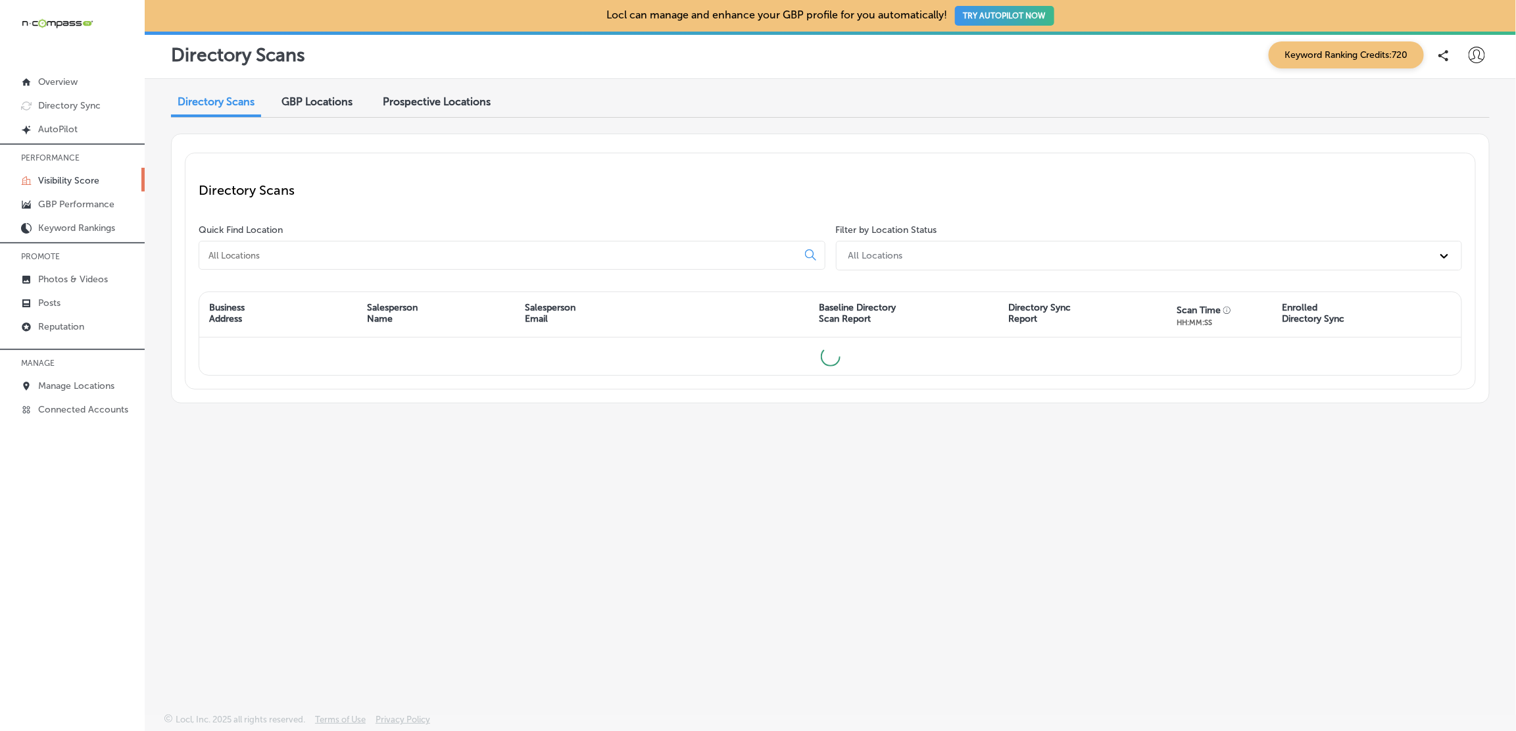
click at [305, 261] on div at bounding box center [512, 255] width 627 height 29
click at [306, 257] on input at bounding box center [500, 255] width 587 height 12
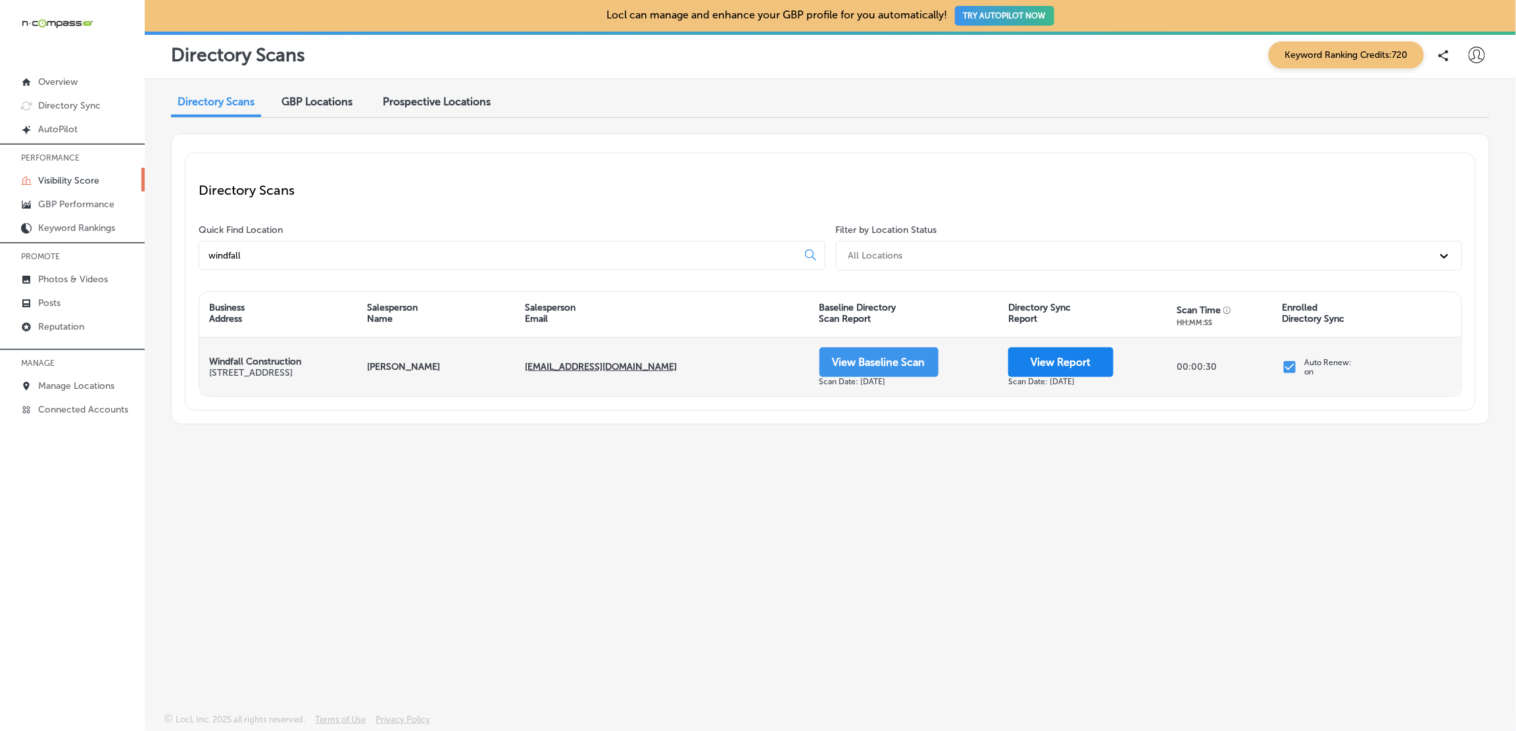
type input "windfall"
click at [1023, 361] on button "View Report" at bounding box center [1060, 362] width 105 height 30
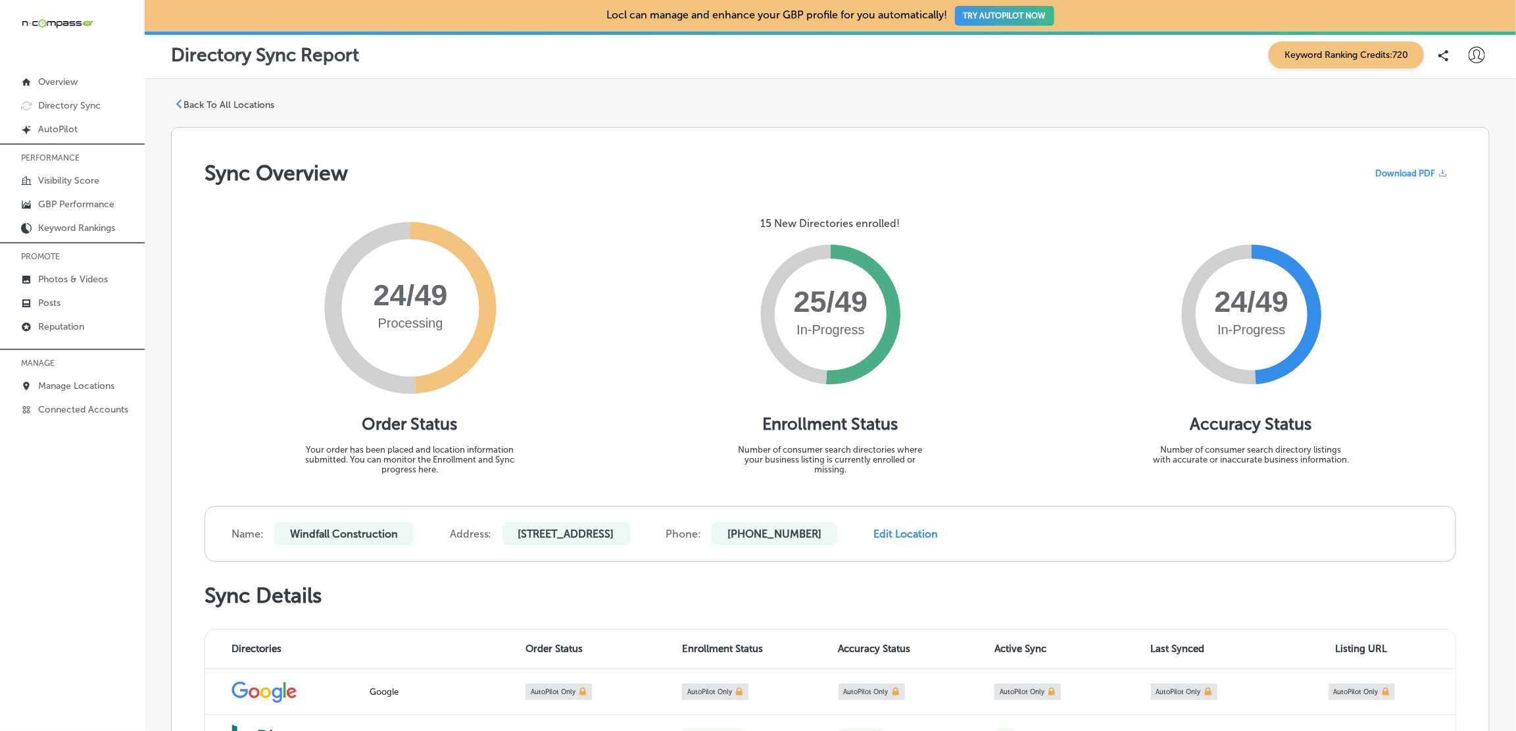
click at [215, 107] on p "Back To All Locations" at bounding box center [229, 104] width 91 height 11
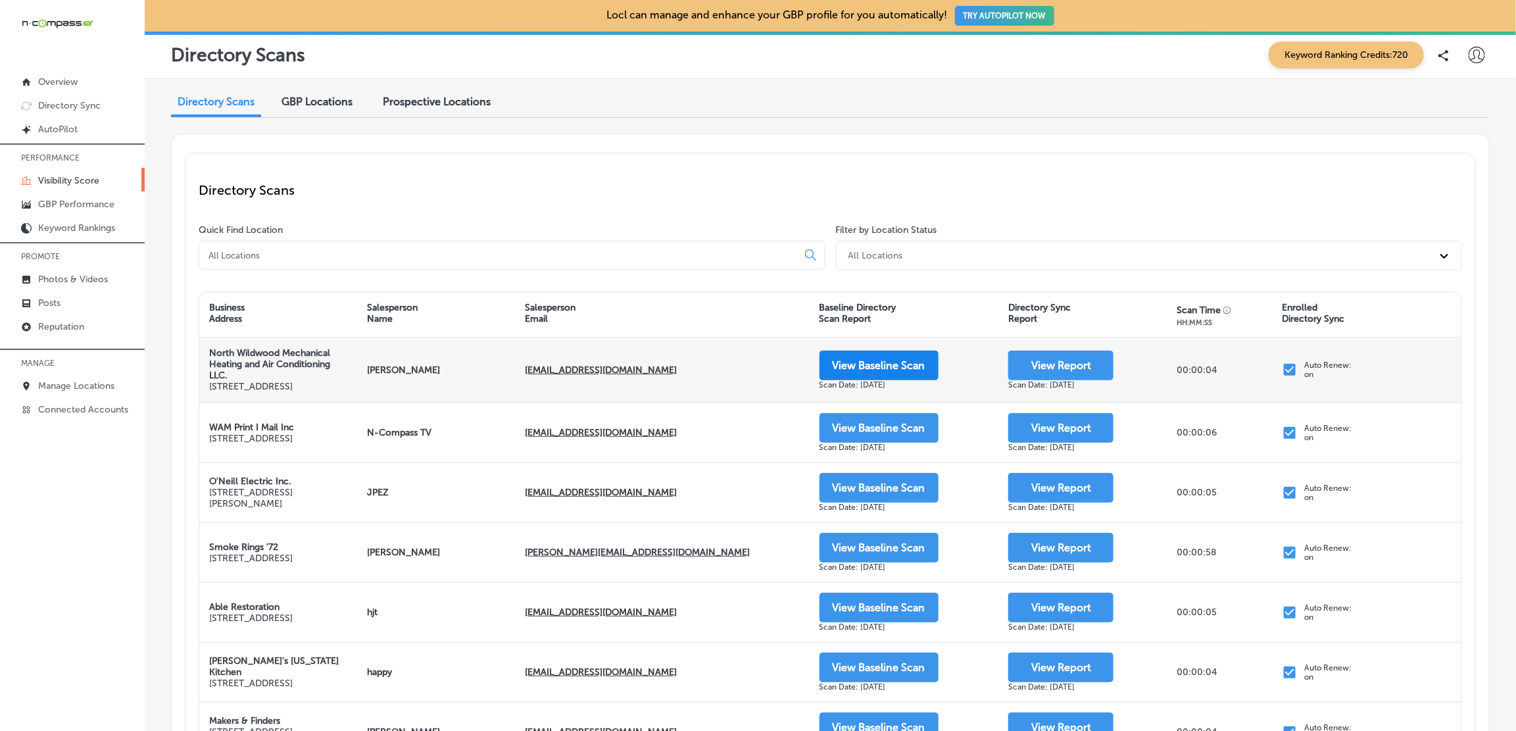
click at [860, 364] on button "View Baseline Scan" at bounding box center [879, 366] width 119 height 30
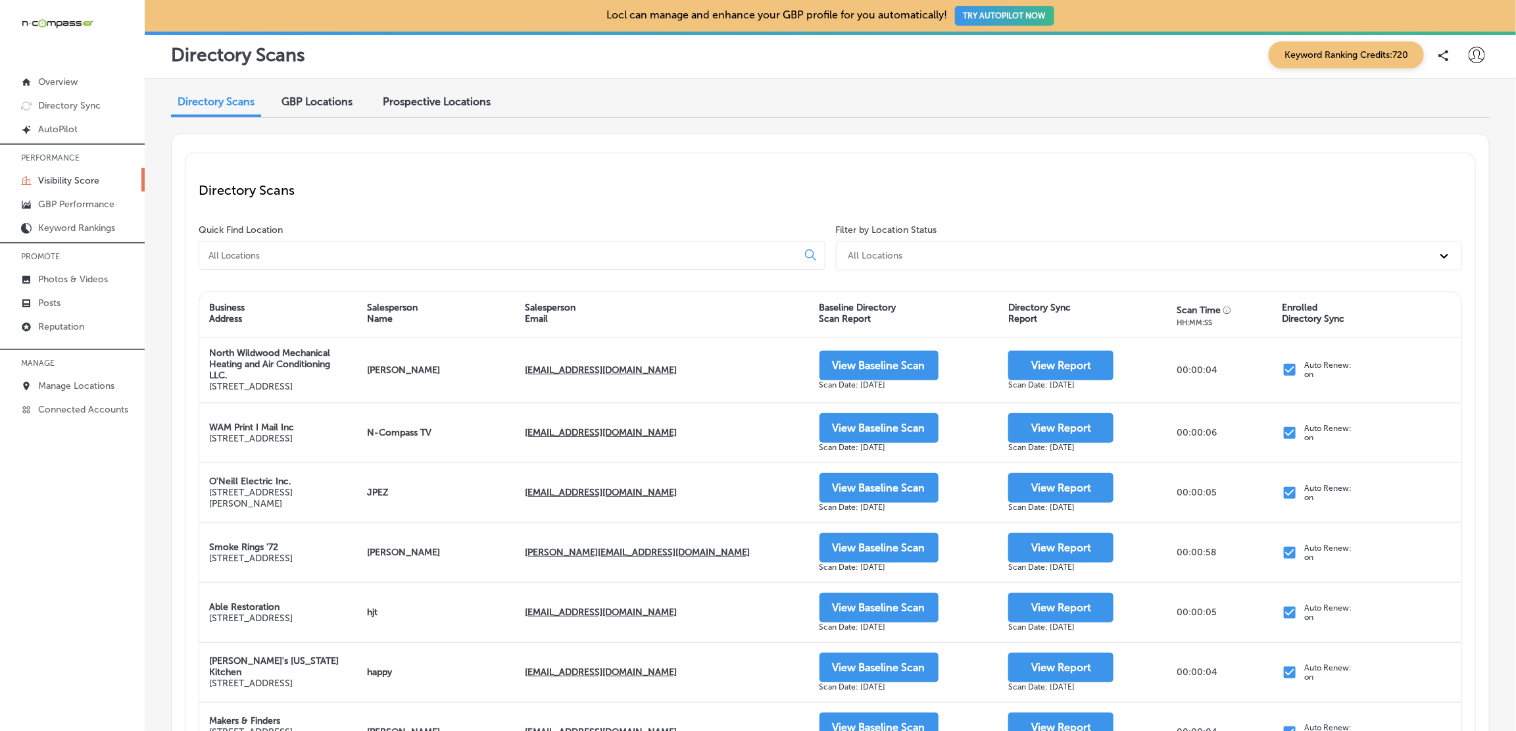
click at [338, 259] on input at bounding box center [500, 255] width 587 height 12
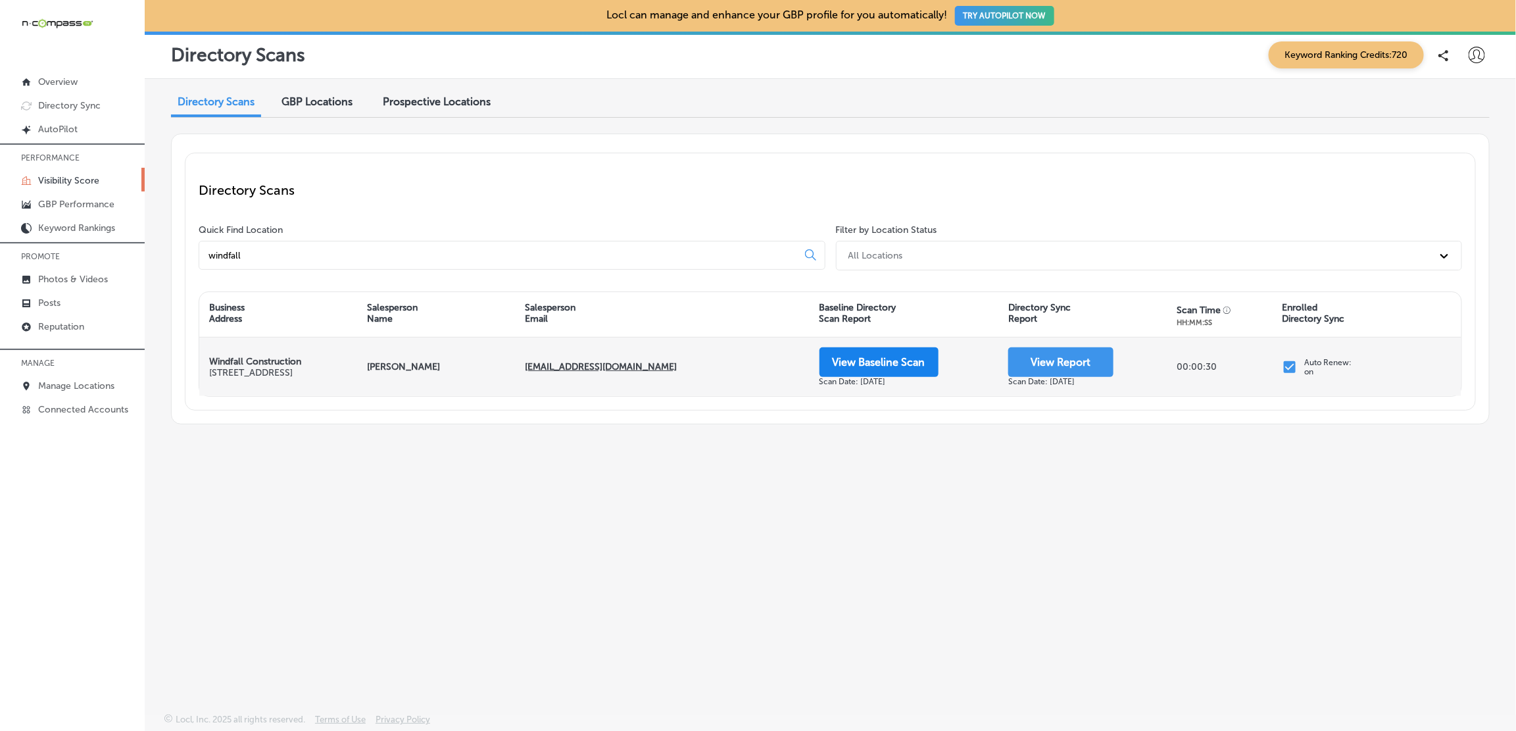
type input "windfall"
click at [870, 357] on button "View Baseline Scan" at bounding box center [879, 362] width 119 height 30
